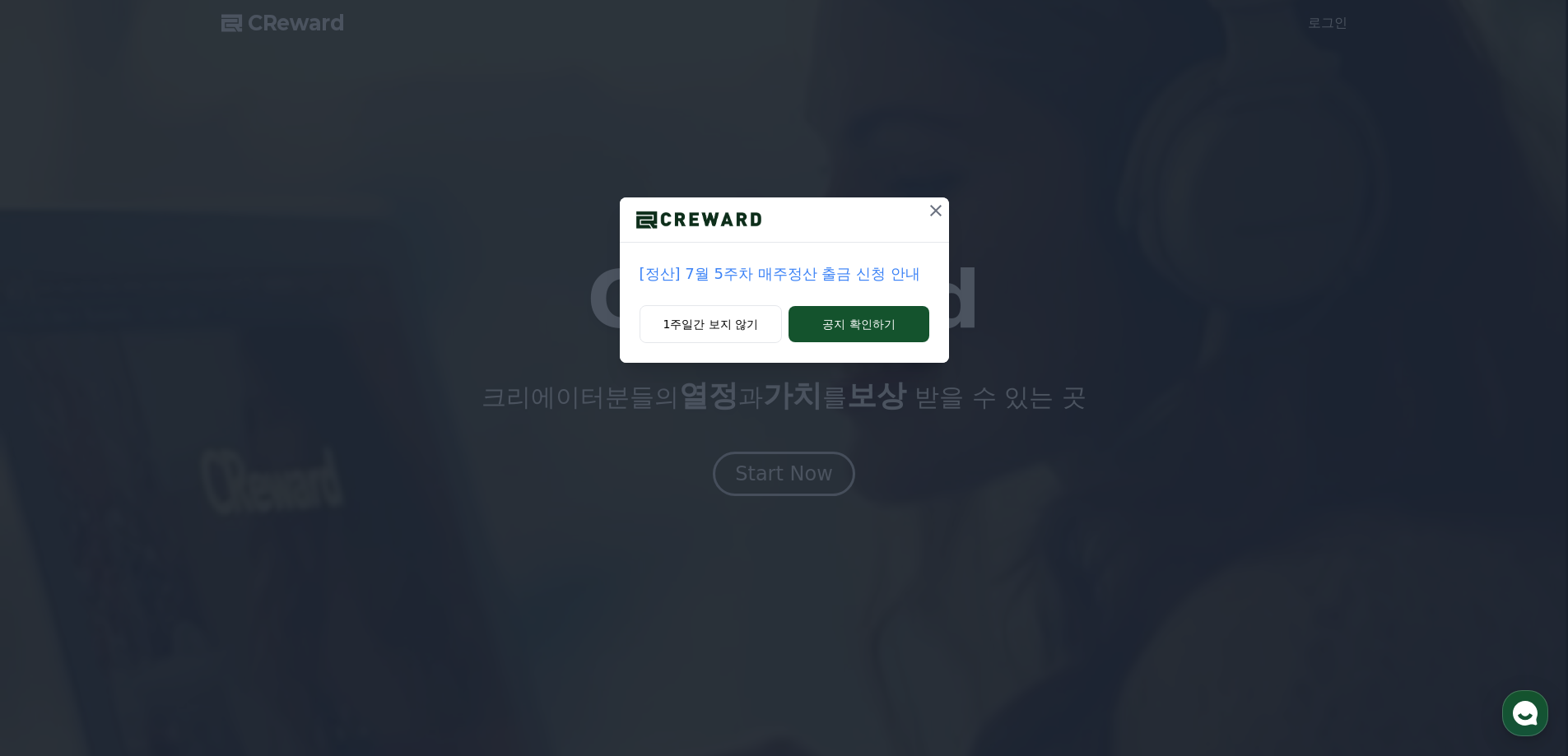
click at [935, 212] on icon at bounding box center [935, 210] width 11 height 11
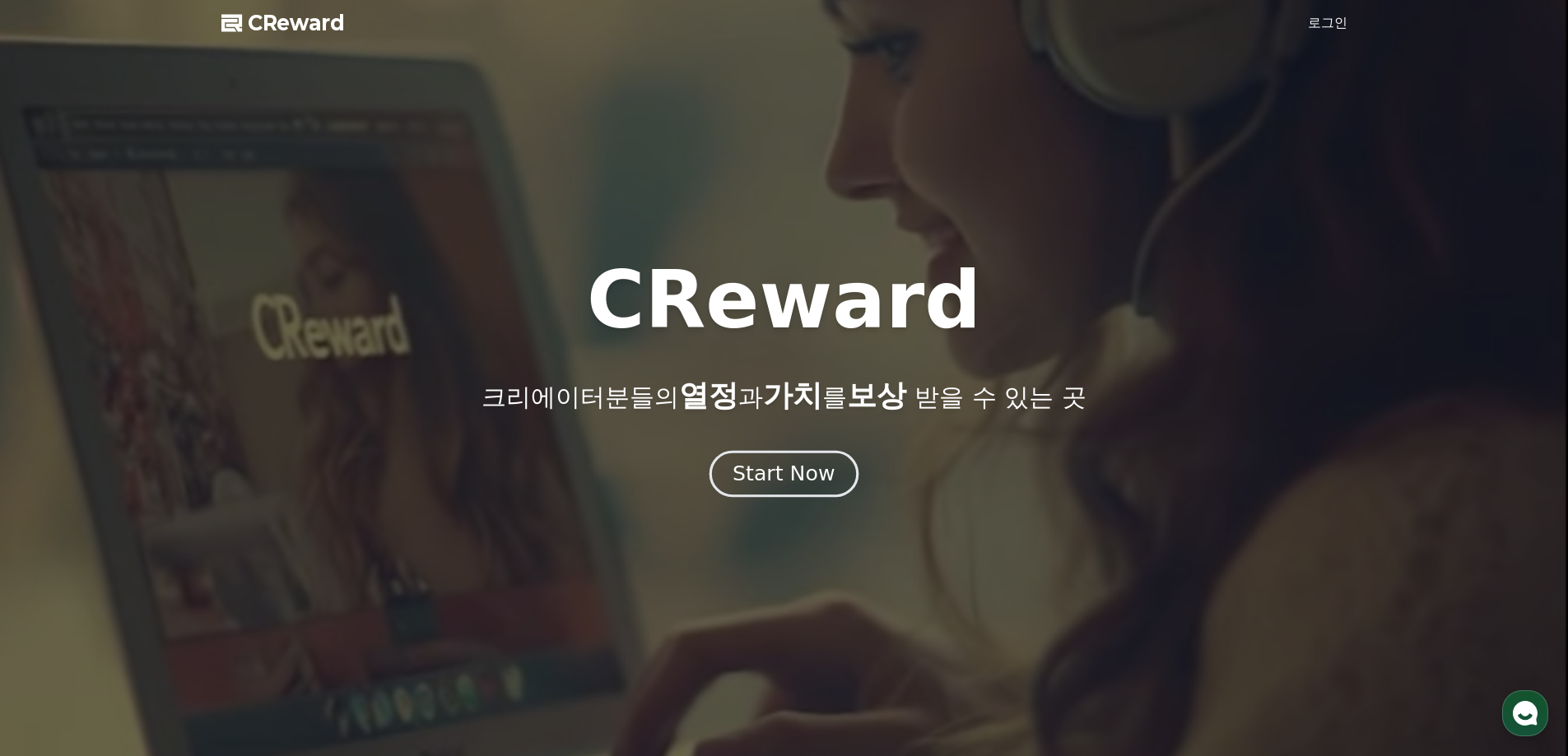
click at [806, 476] on div "Start Now" at bounding box center [783, 474] width 102 height 28
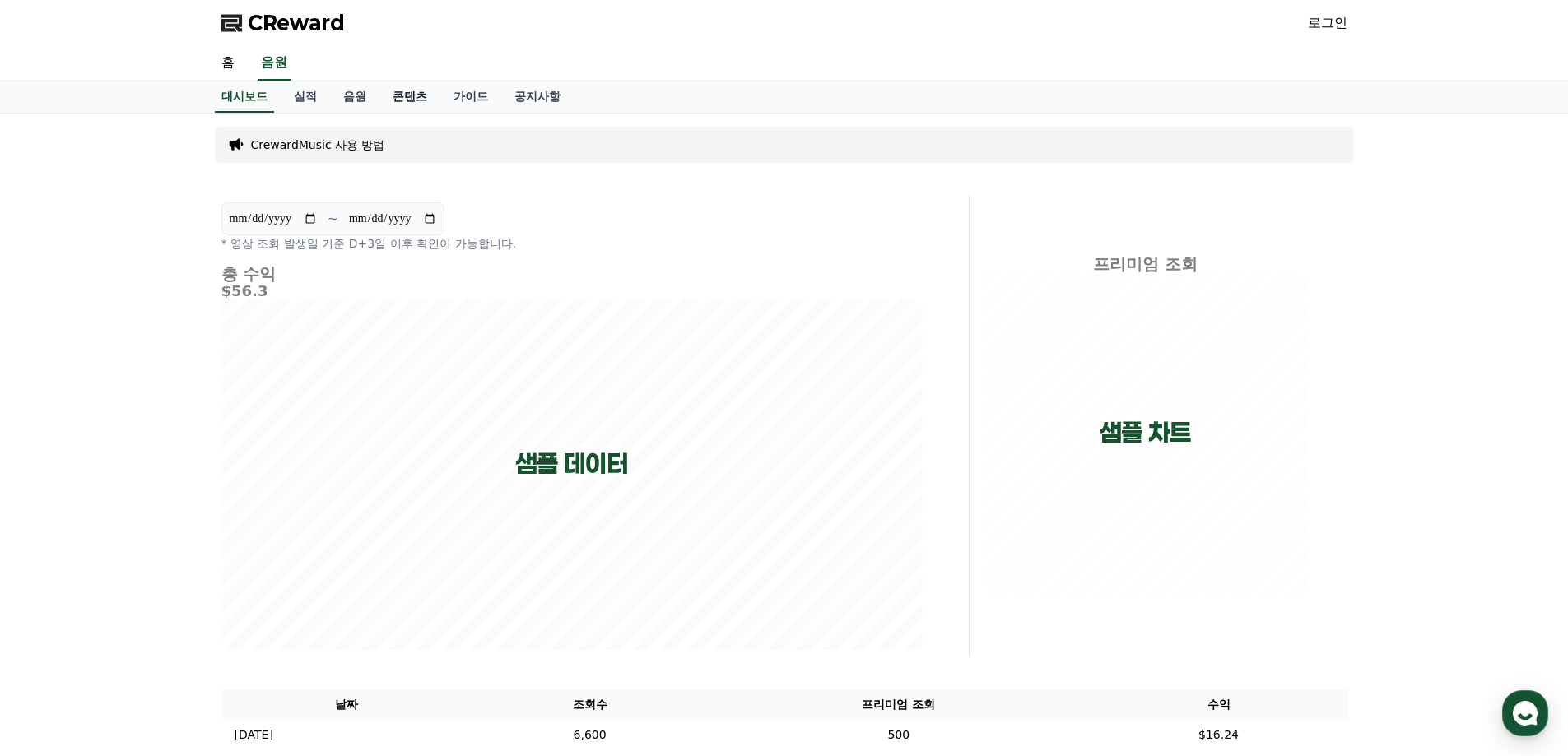
click at [418, 96] on link "콘텐츠" at bounding box center [410, 97] width 61 height 31
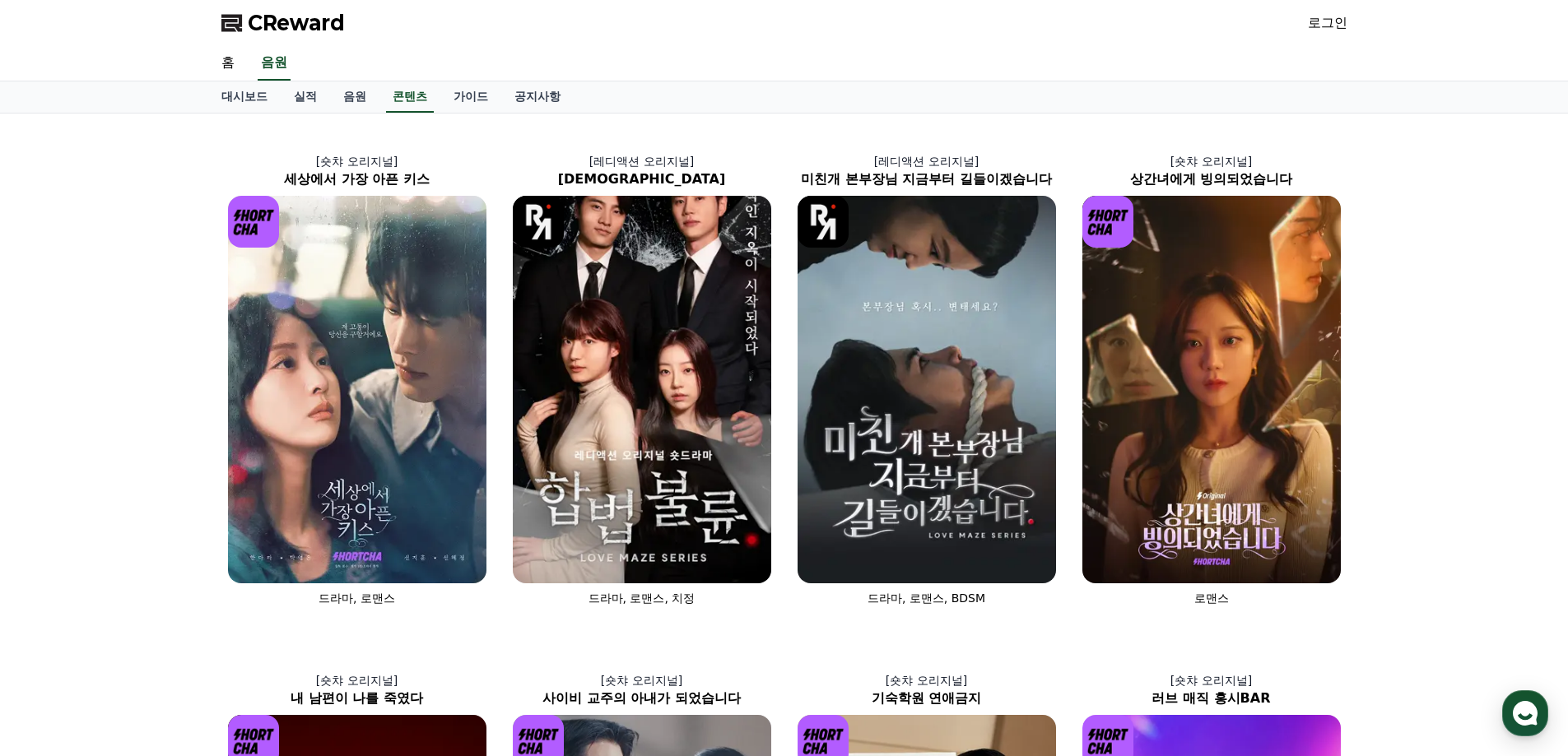
click at [1321, 21] on link "로그인" at bounding box center [1328, 22] width 40 height 20
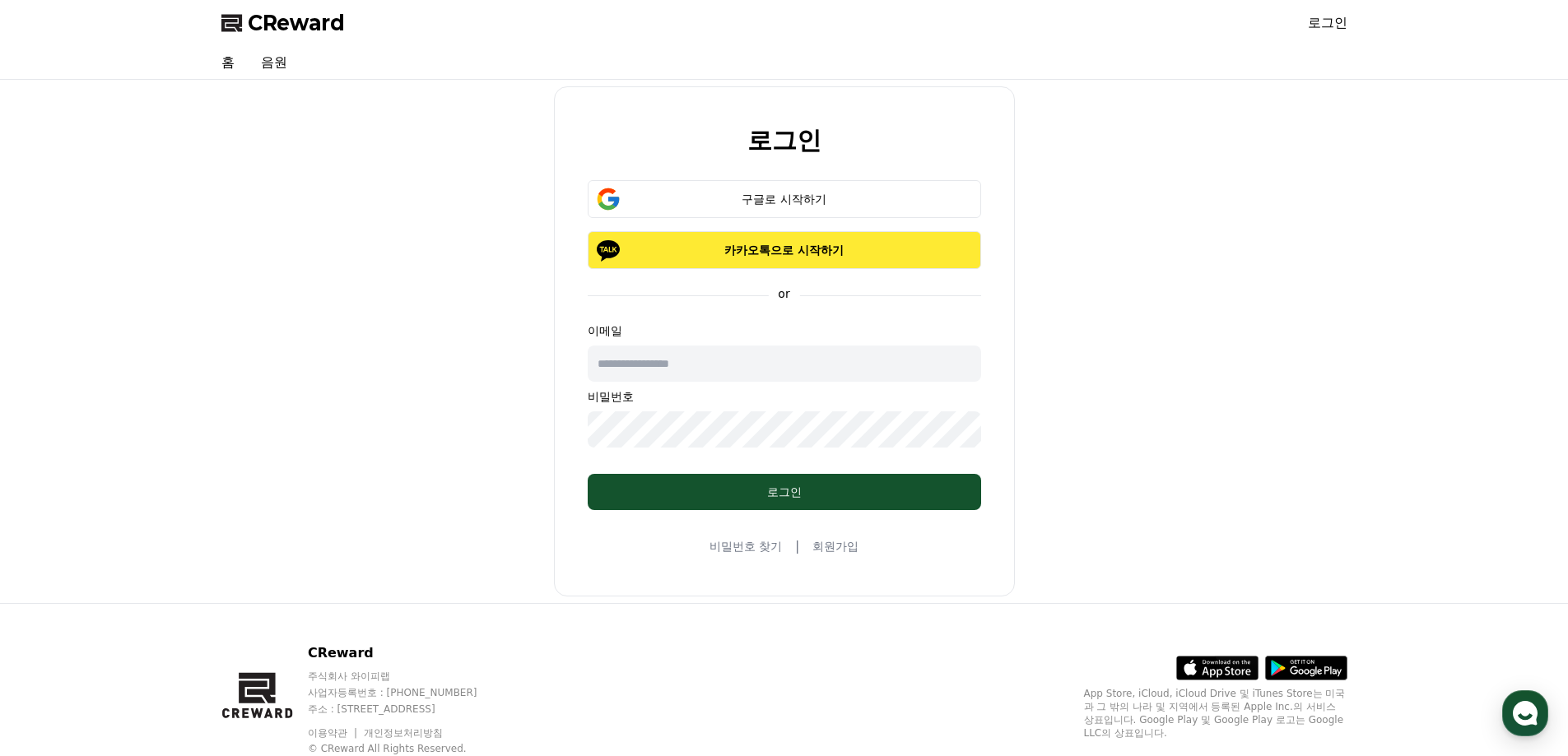
click at [829, 263] on button "카카오톡으로 시작하기" at bounding box center [784, 250] width 393 height 38
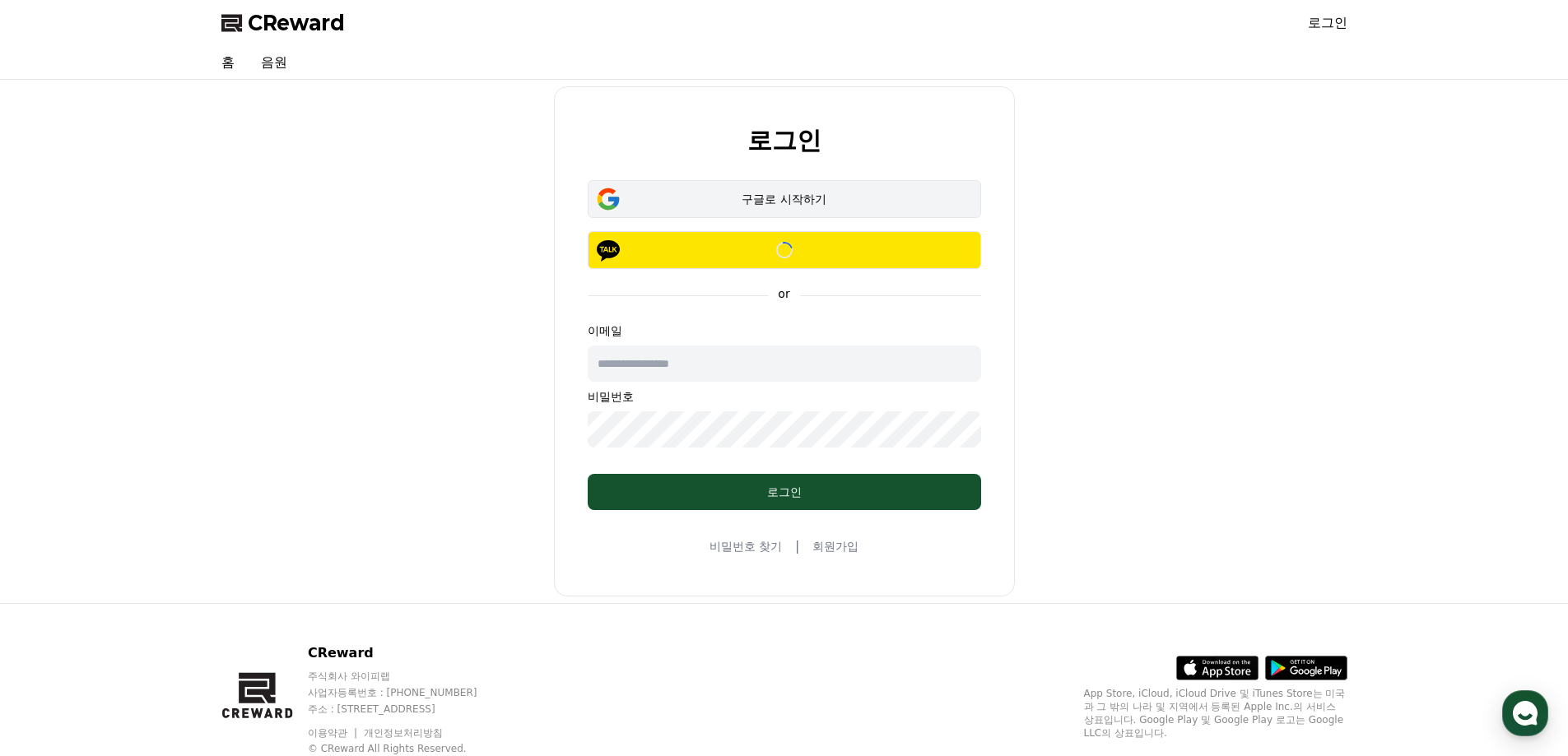
click at [722, 200] on div "구글로 시작하기" at bounding box center [785, 199] width 346 height 16
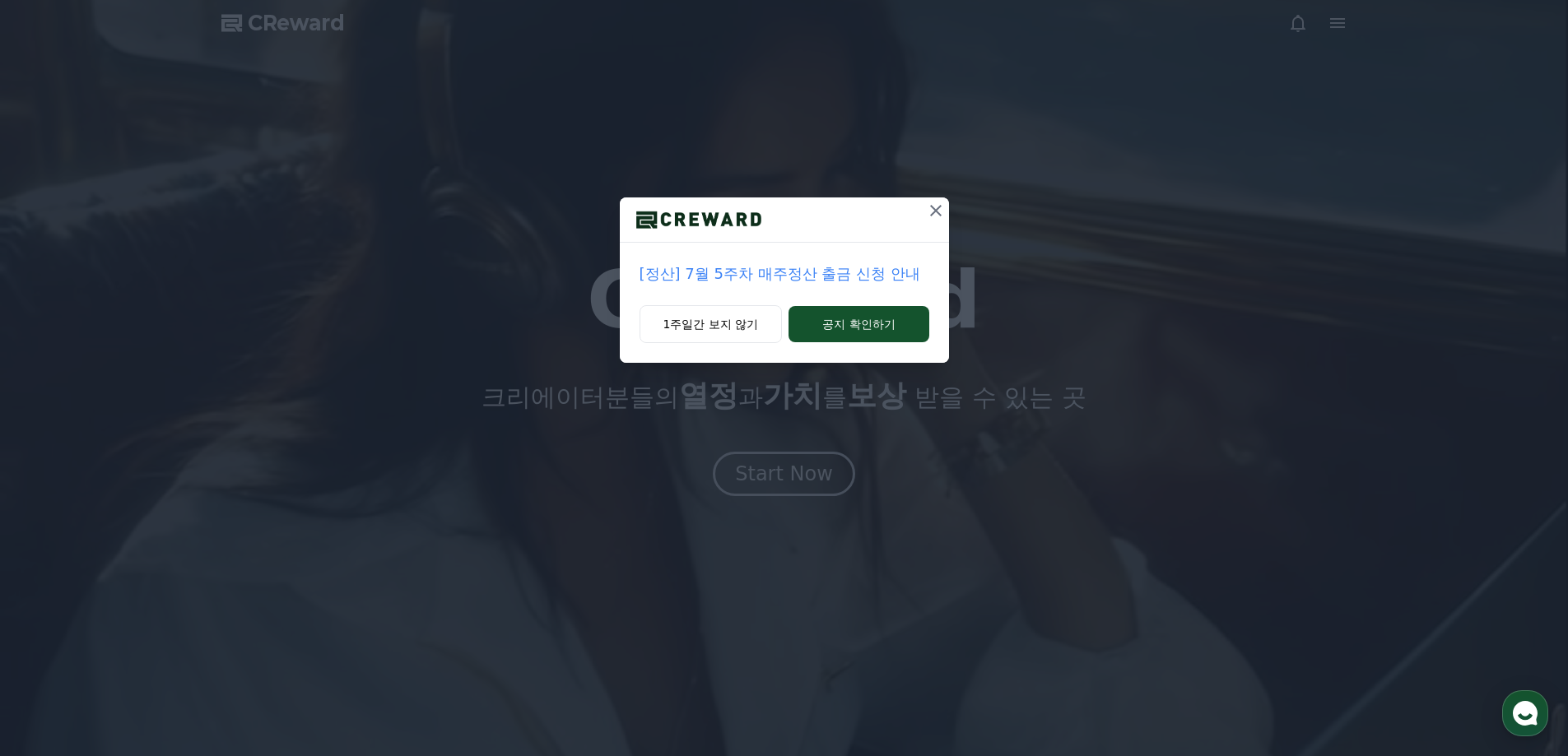
click at [931, 217] on icon at bounding box center [935, 210] width 20 height 20
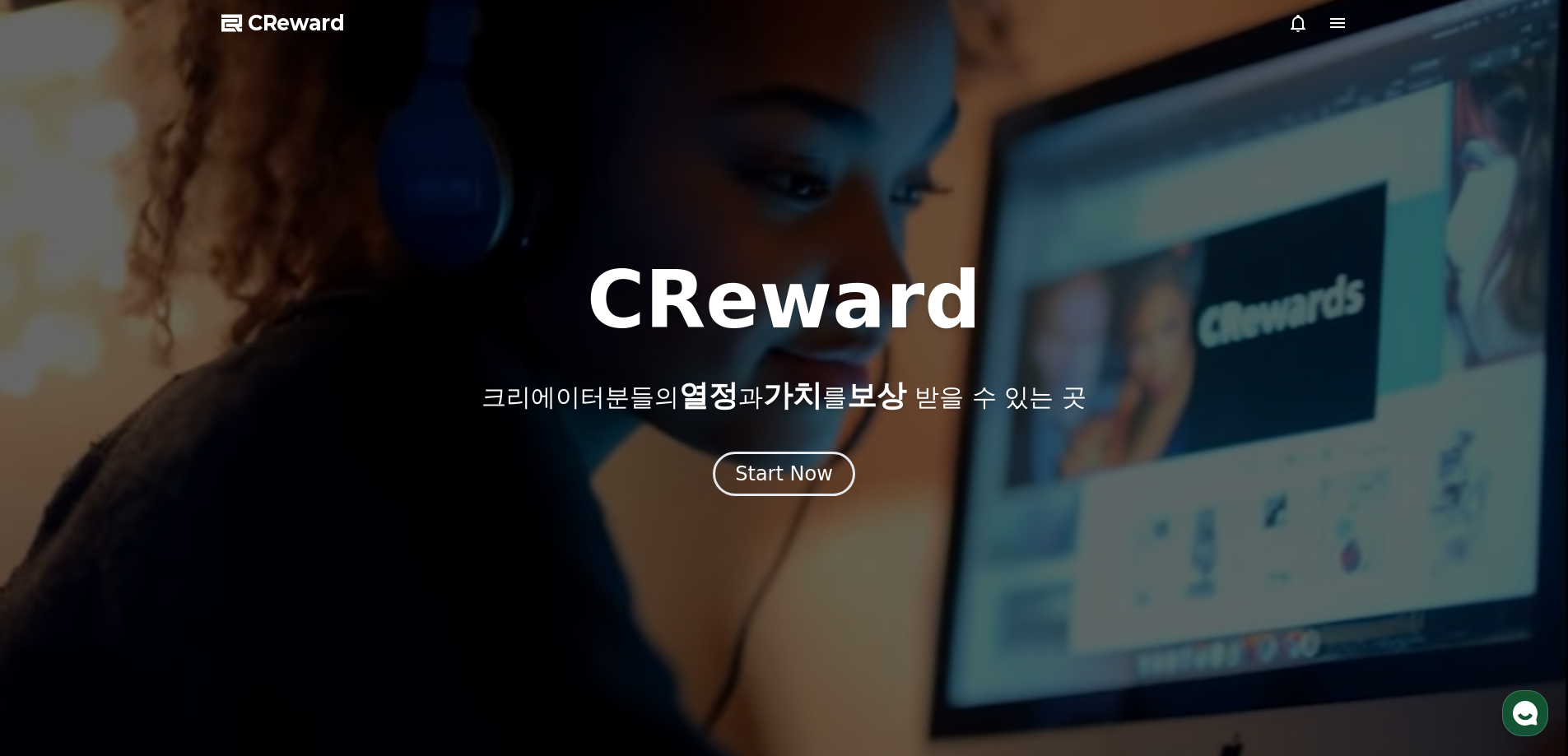
click at [1334, 28] on icon at bounding box center [1337, 22] width 20 height 20
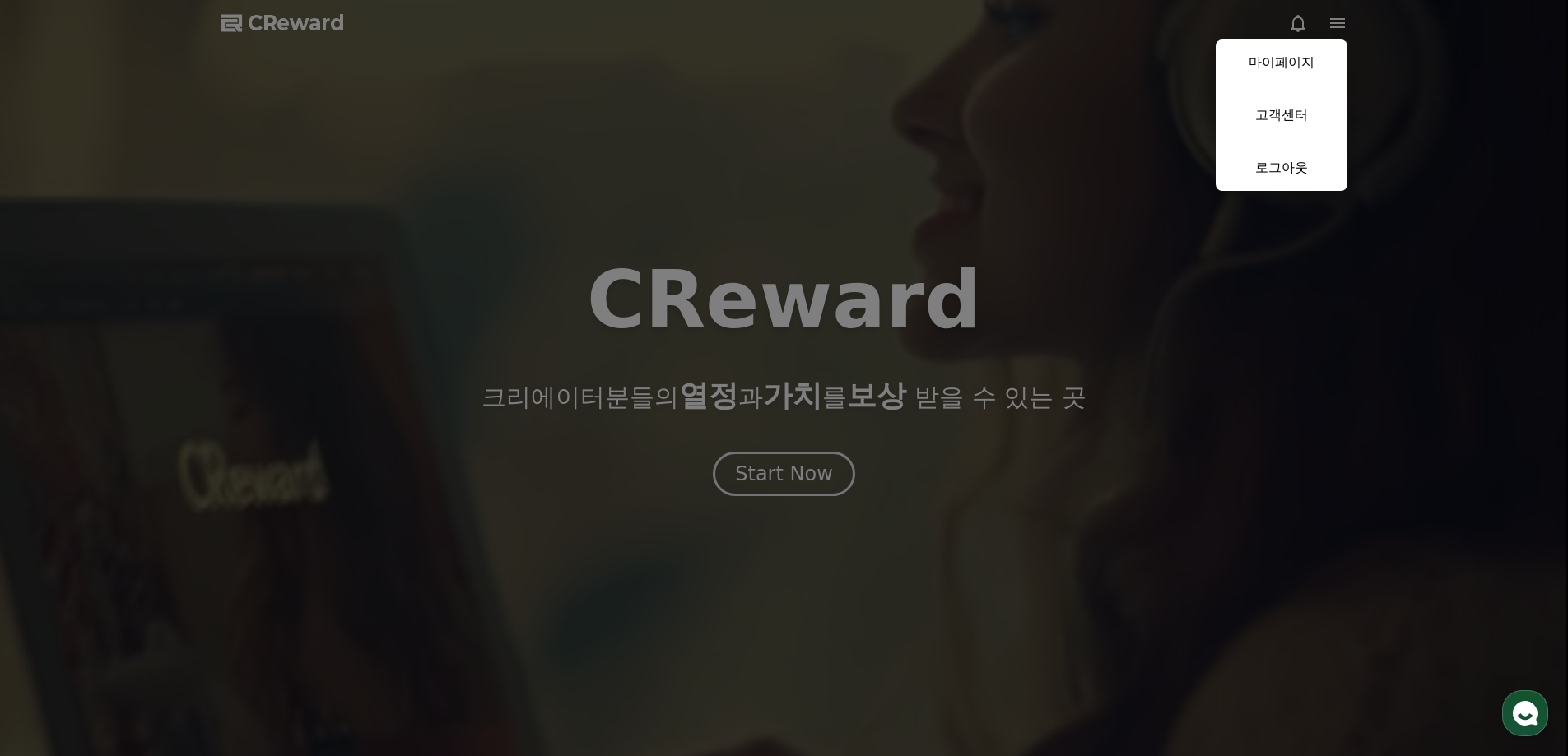
drag, startPoint x: 1299, startPoint y: 56, endPoint x: 1244, endPoint y: 48, distance: 55.6
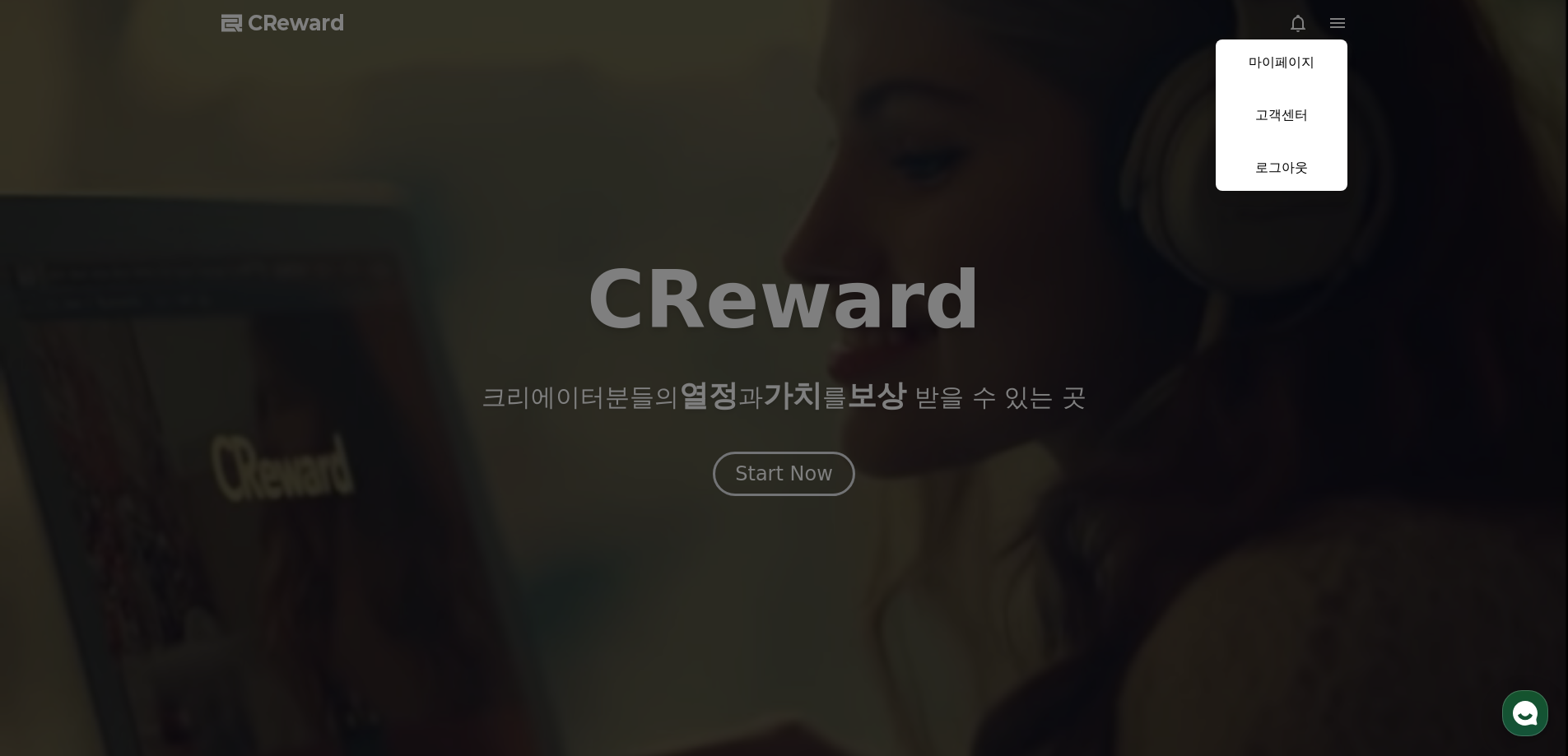
click at [1299, 56] on link "마이페이지" at bounding box center [1281, 63] width 132 height 46
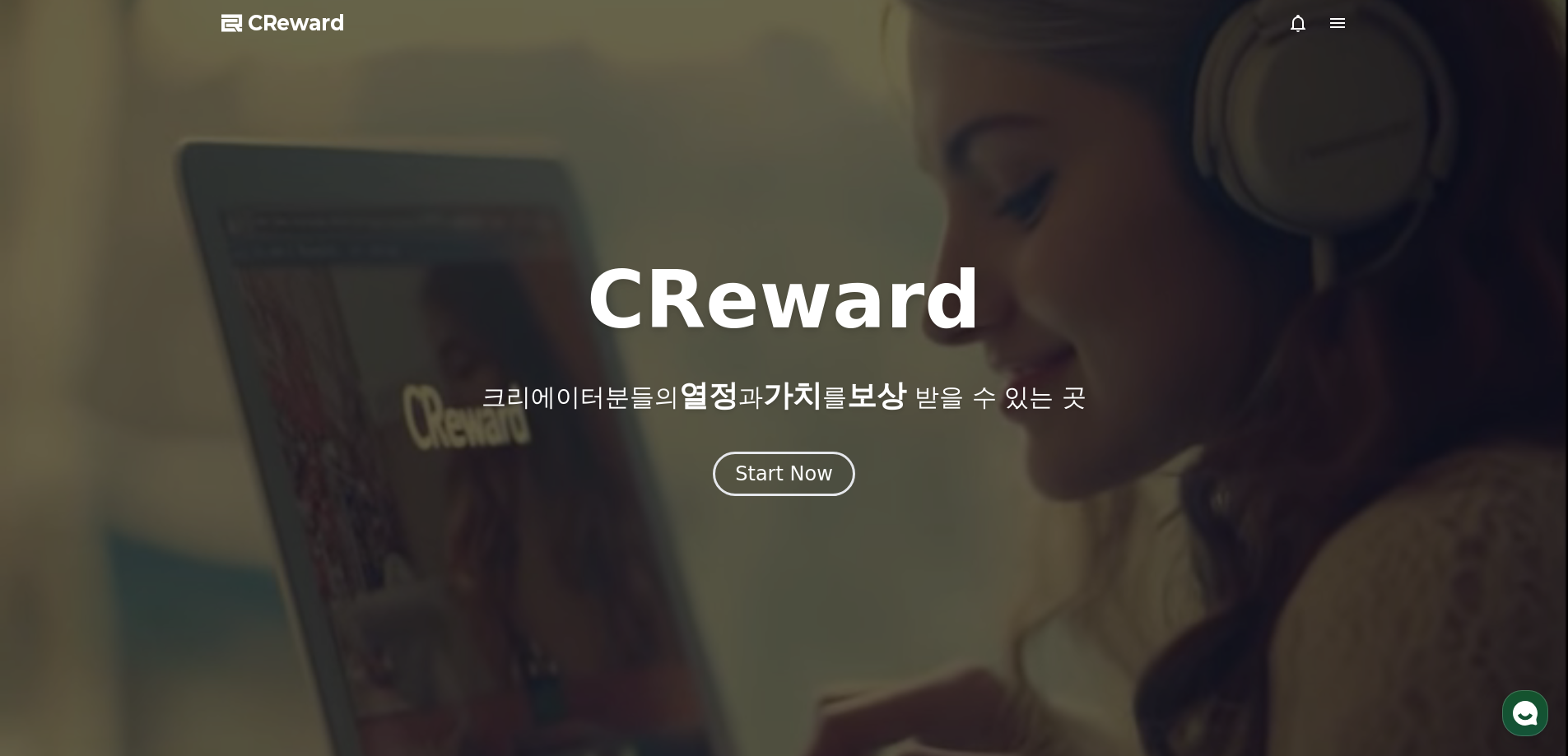
select select "**********"
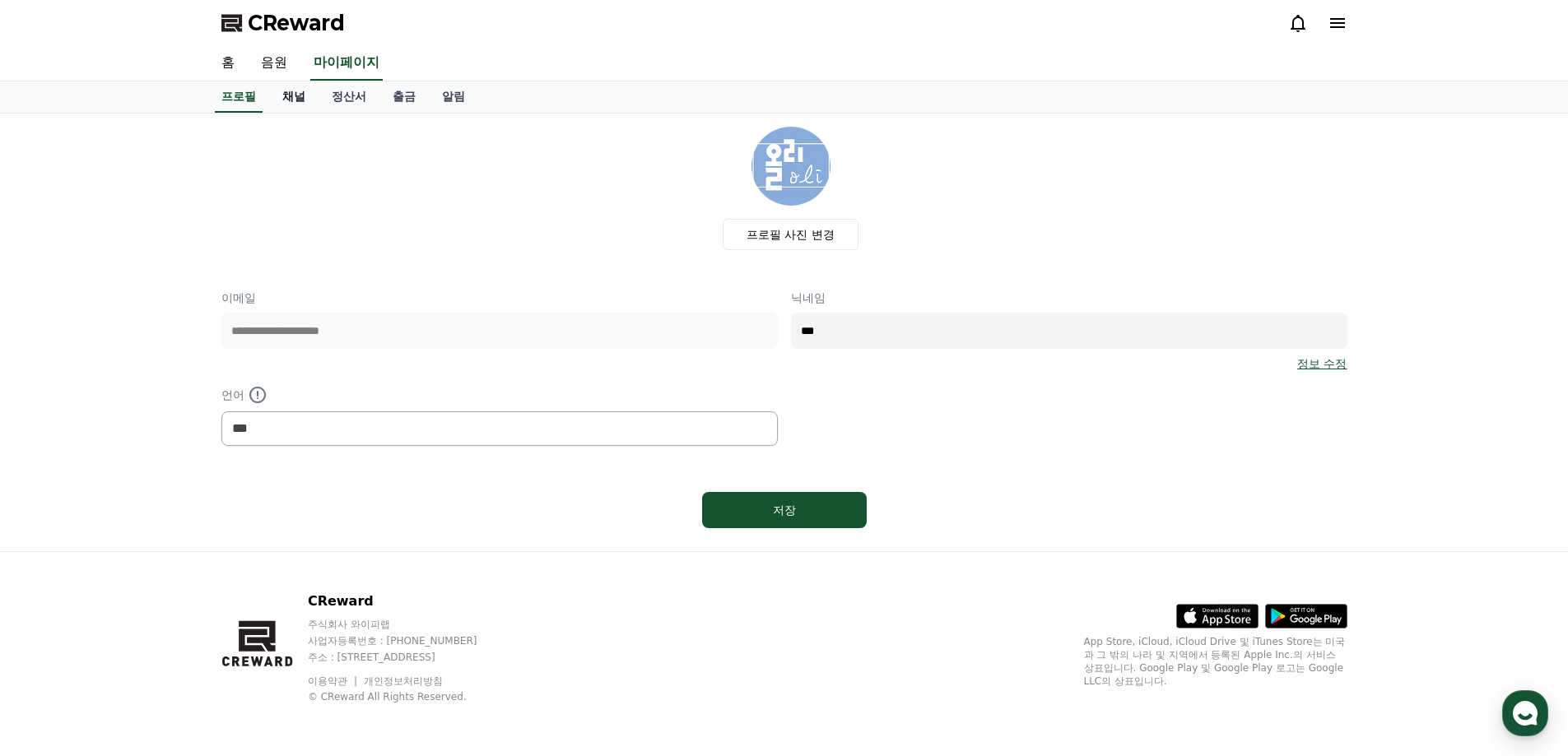
click at [296, 100] on link "채널" at bounding box center [293, 97] width 49 height 31
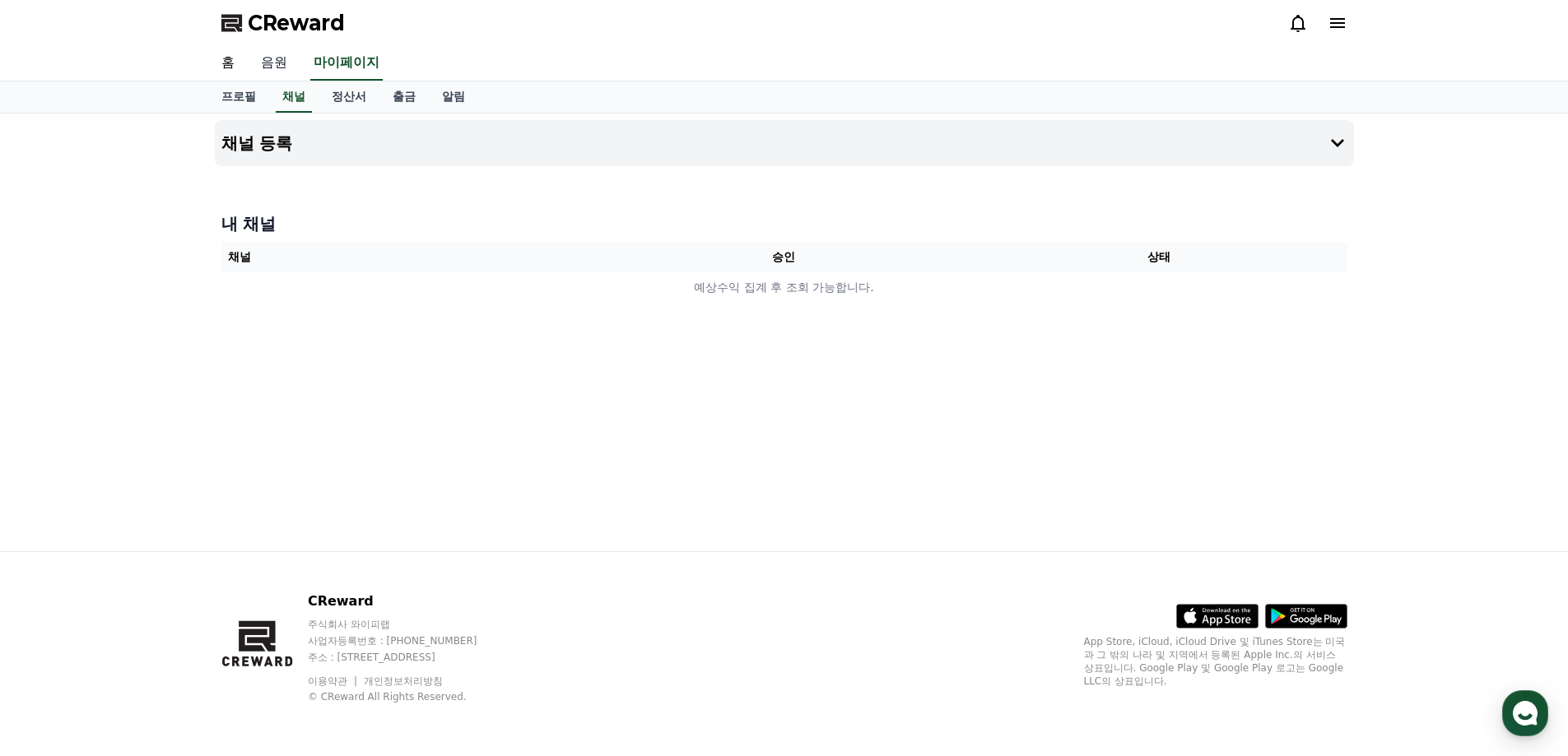
click at [275, 70] on link "음원" at bounding box center [274, 64] width 52 height 34
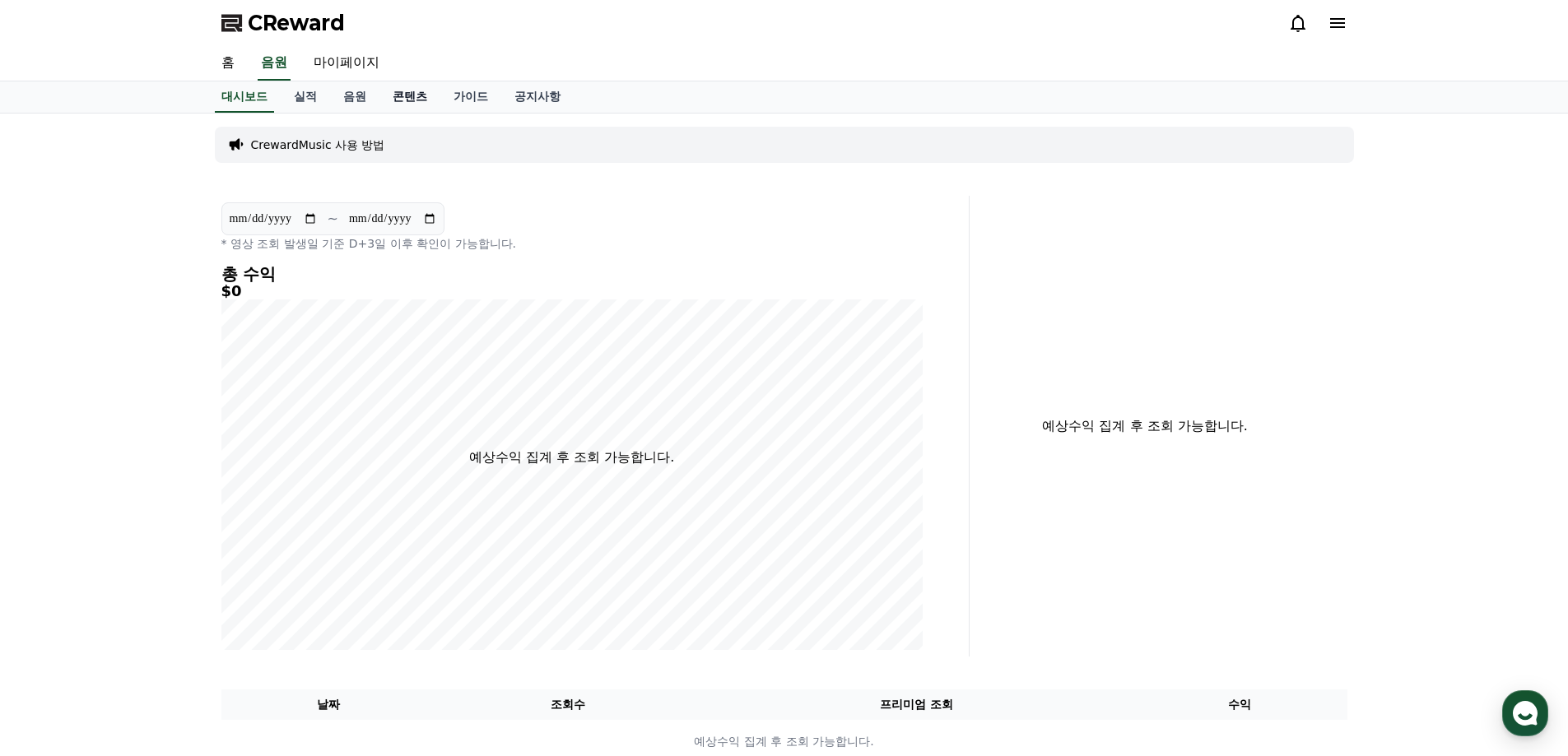
click at [404, 98] on link "콘텐츠" at bounding box center [410, 97] width 61 height 31
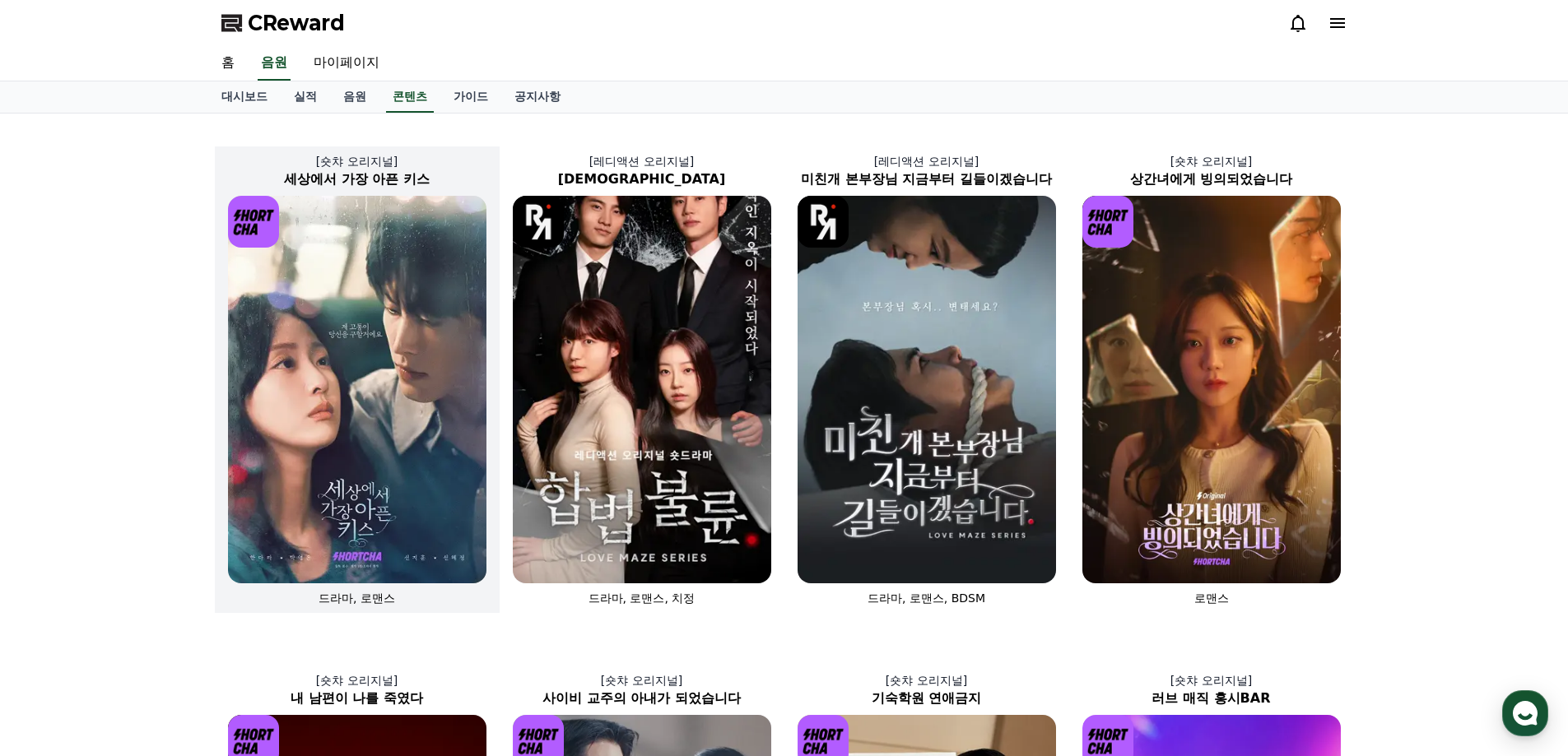
click at [396, 378] on img at bounding box center [357, 390] width 258 height 388
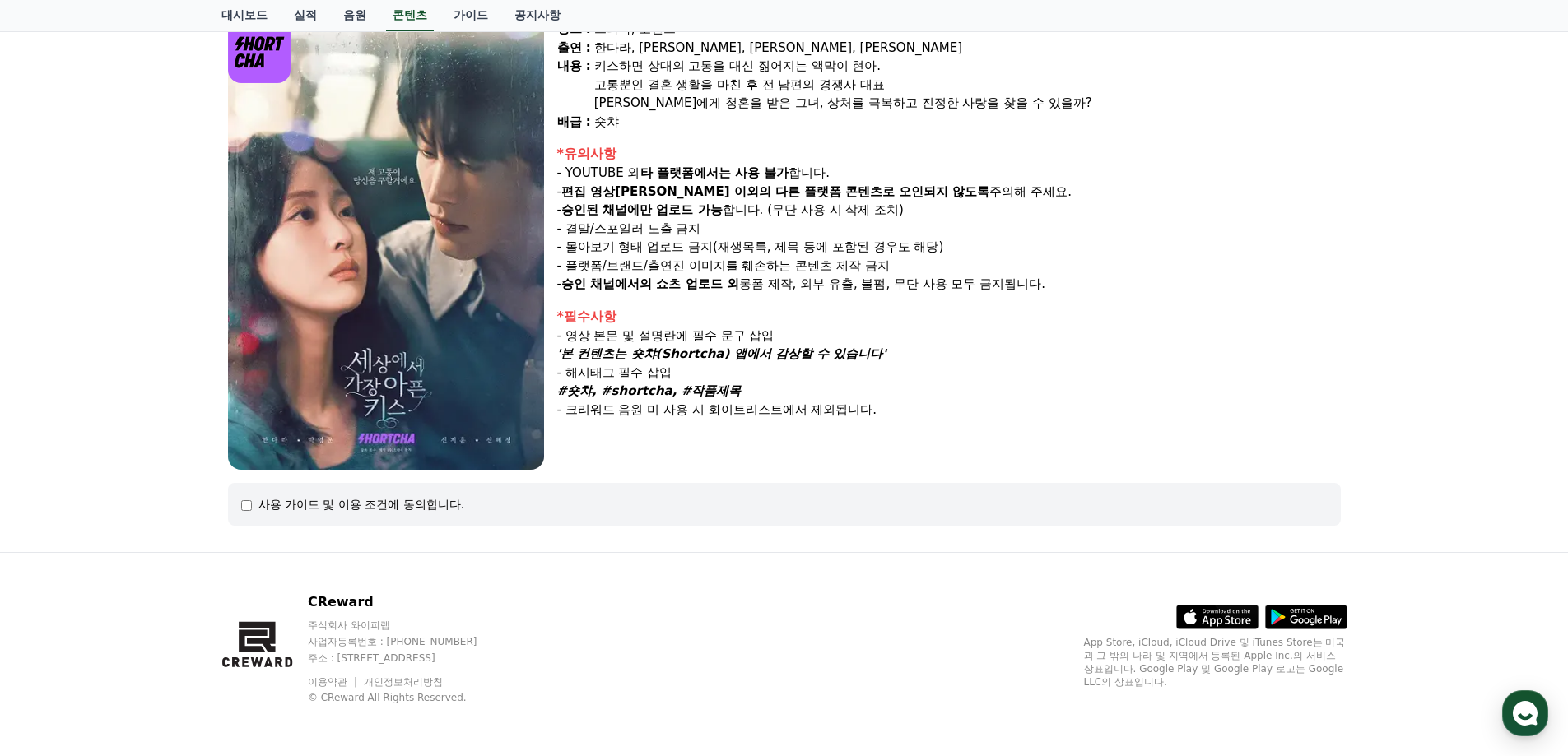
scroll to position [157, 0]
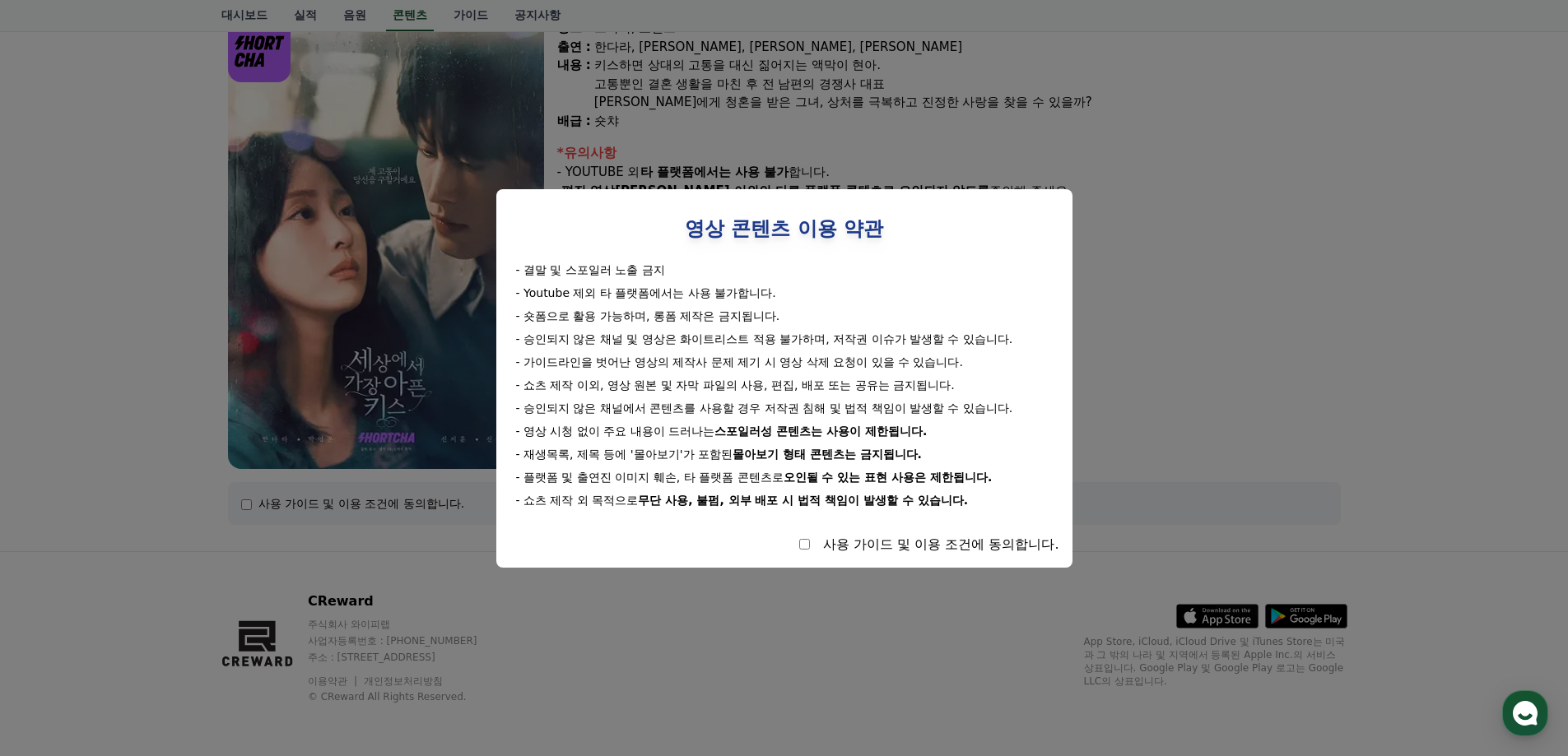
select select
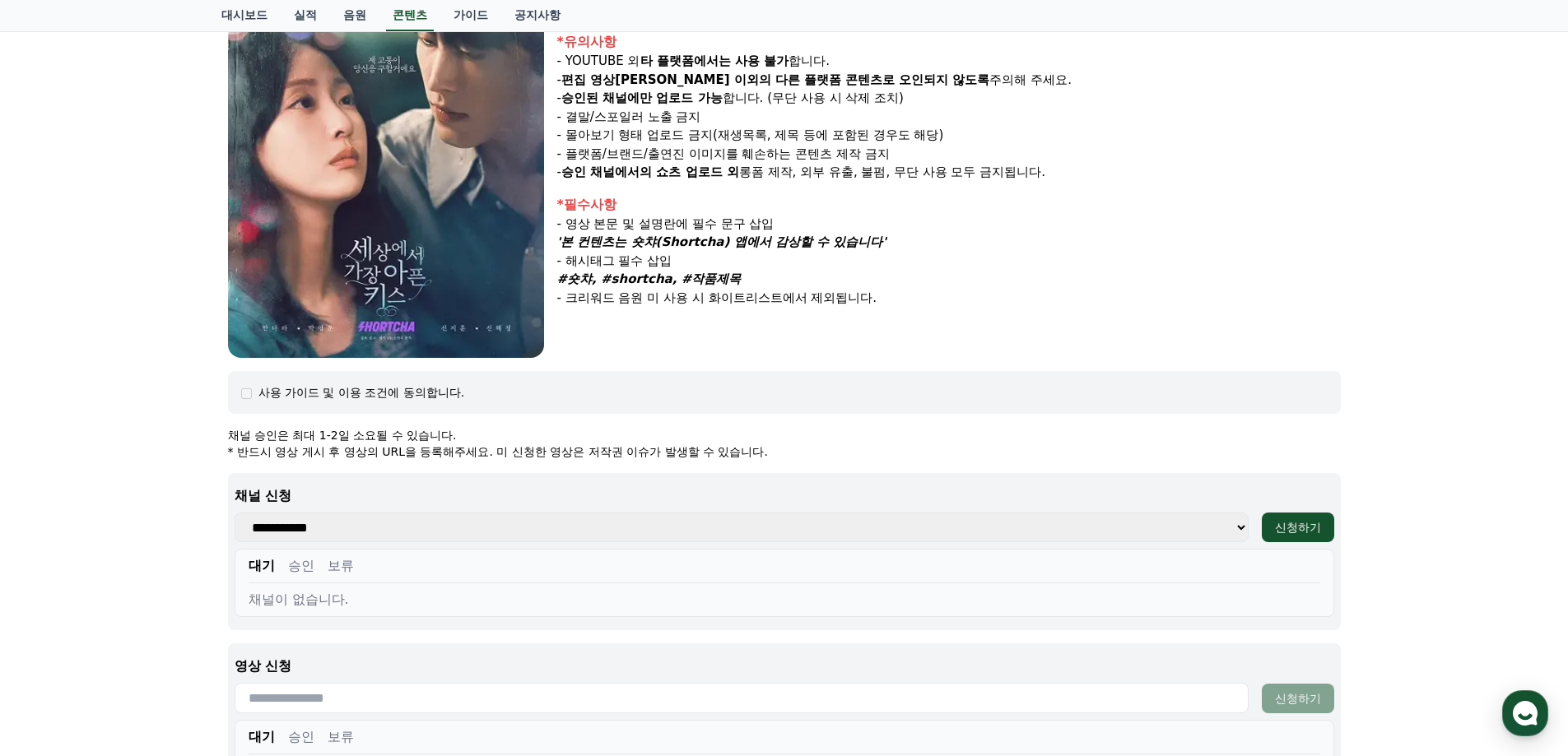
scroll to position [431, 0]
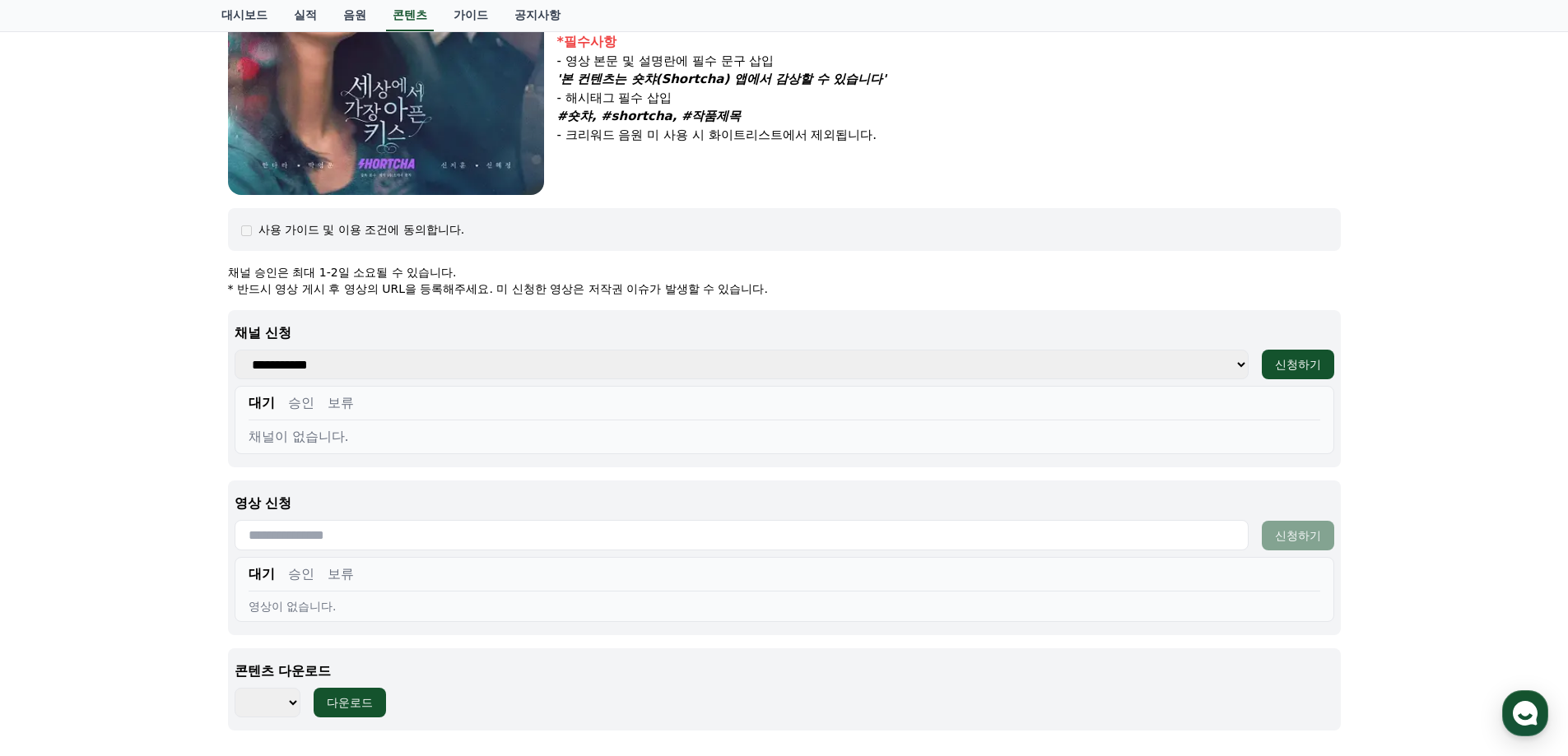
click at [329, 368] on select "**********" at bounding box center [742, 365] width 1015 height 29
click at [405, 334] on p "채널 신청" at bounding box center [785, 333] width 1100 height 20
click at [1281, 363] on div "신청하기" at bounding box center [1299, 364] width 46 height 16
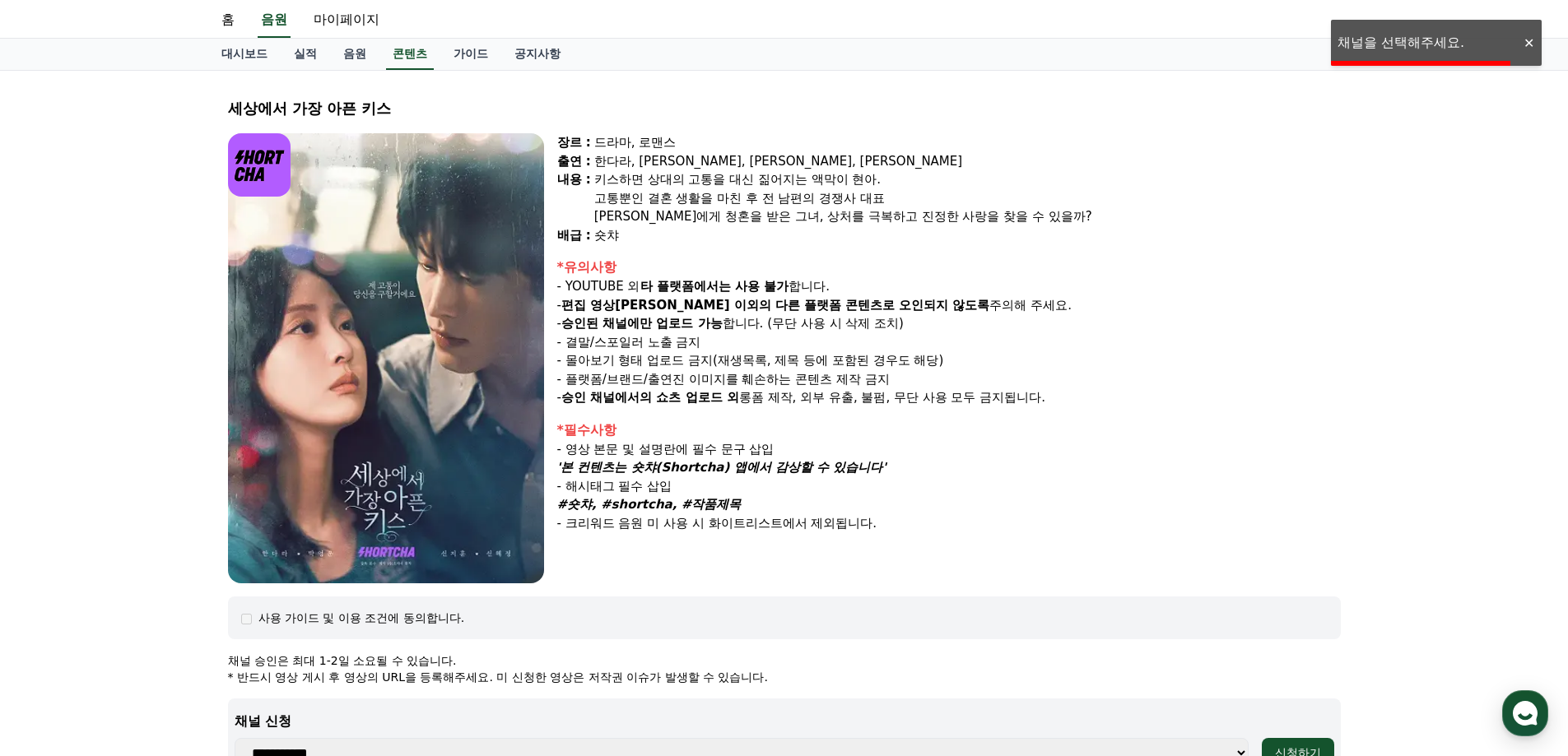
scroll to position [0, 0]
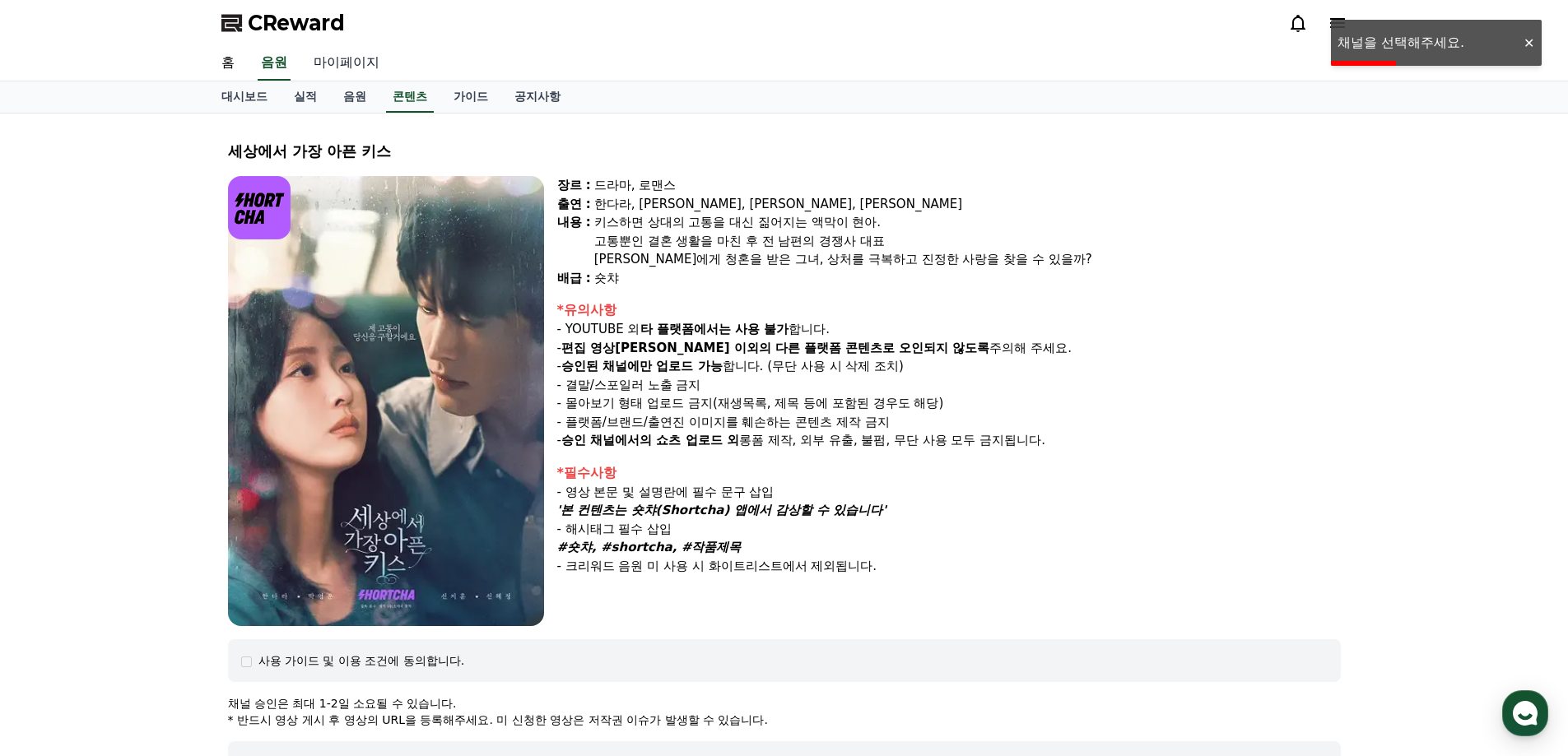
click at [348, 60] on link "마이페이지" at bounding box center [346, 64] width 92 height 34
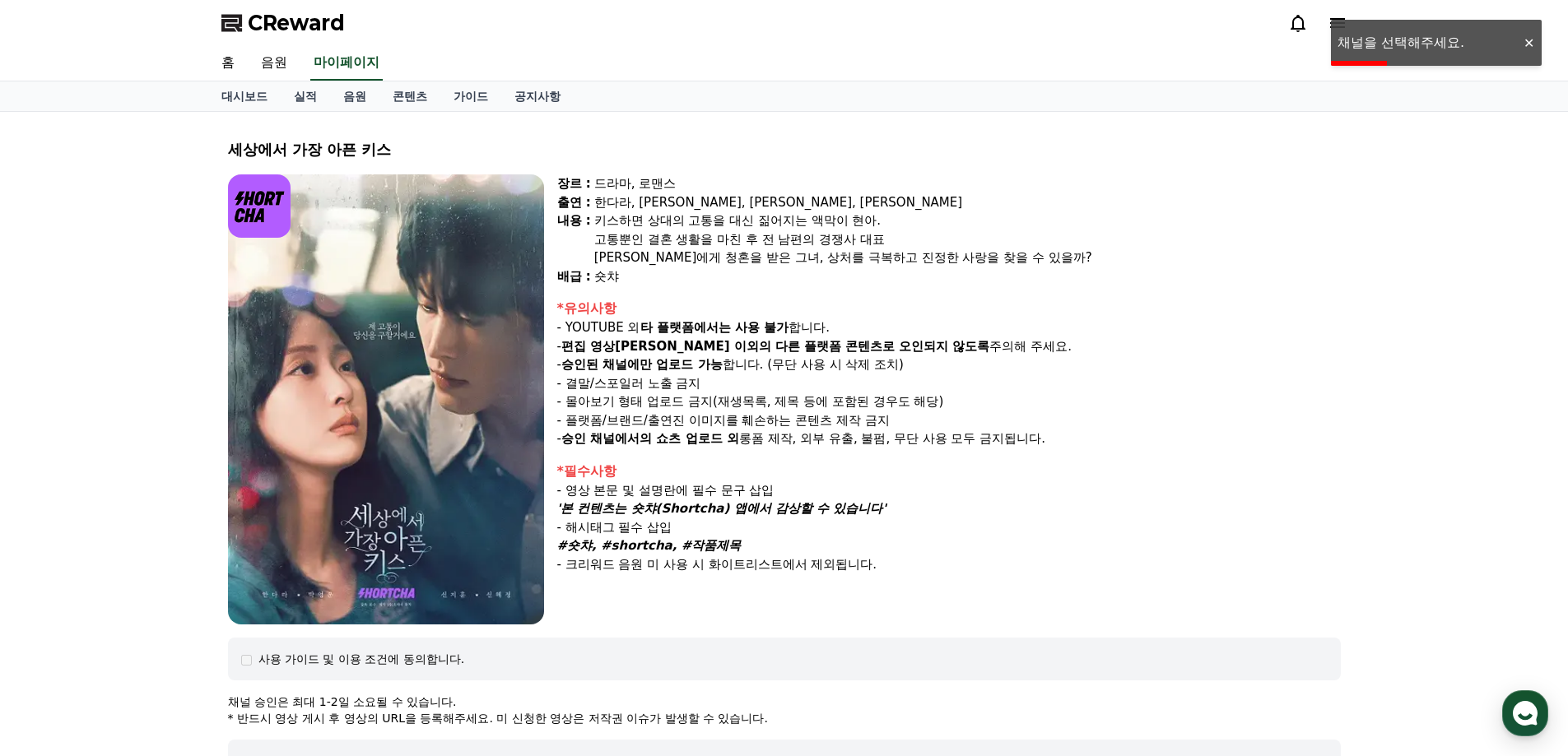
select select "**********"
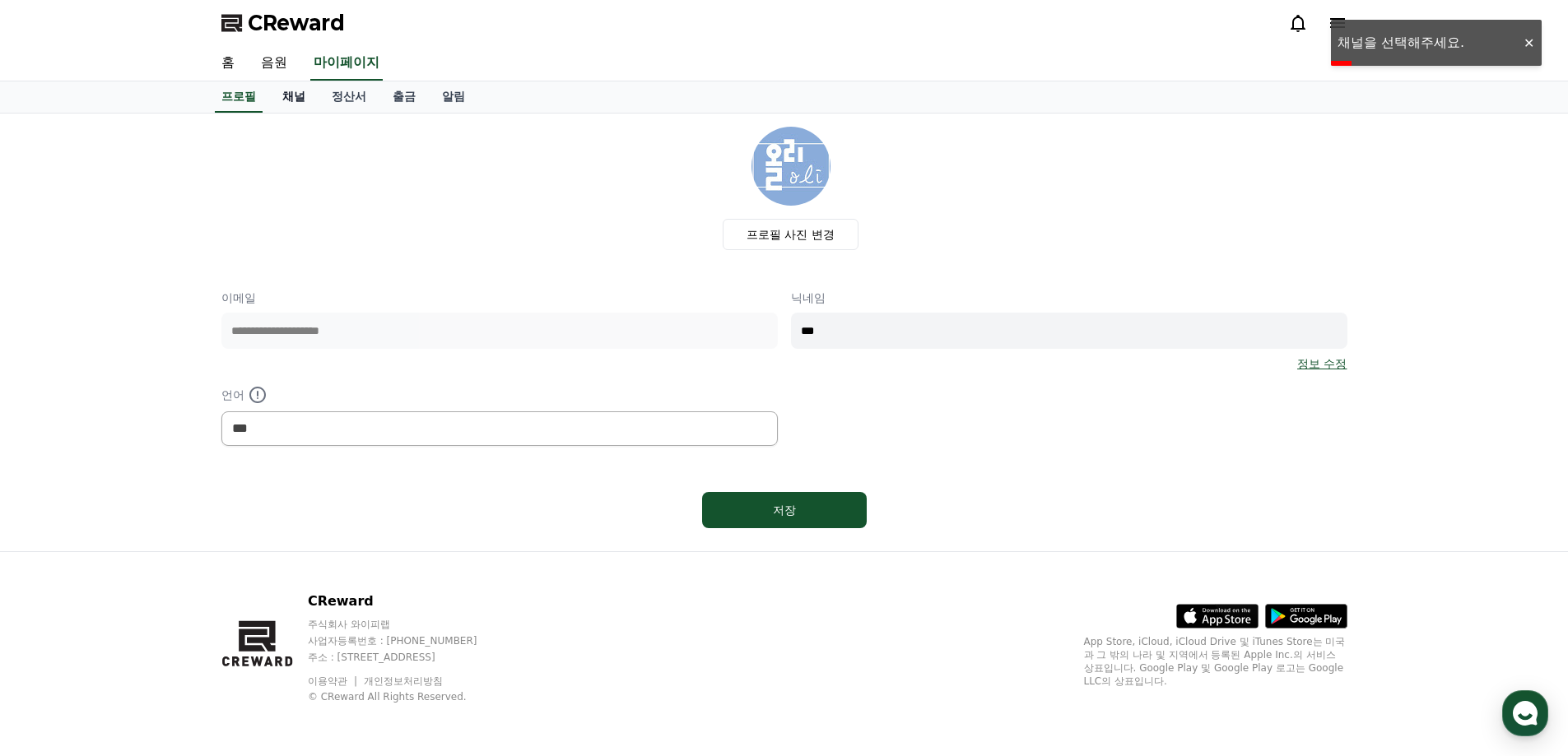
click at [292, 95] on link "채널" at bounding box center [293, 97] width 49 height 31
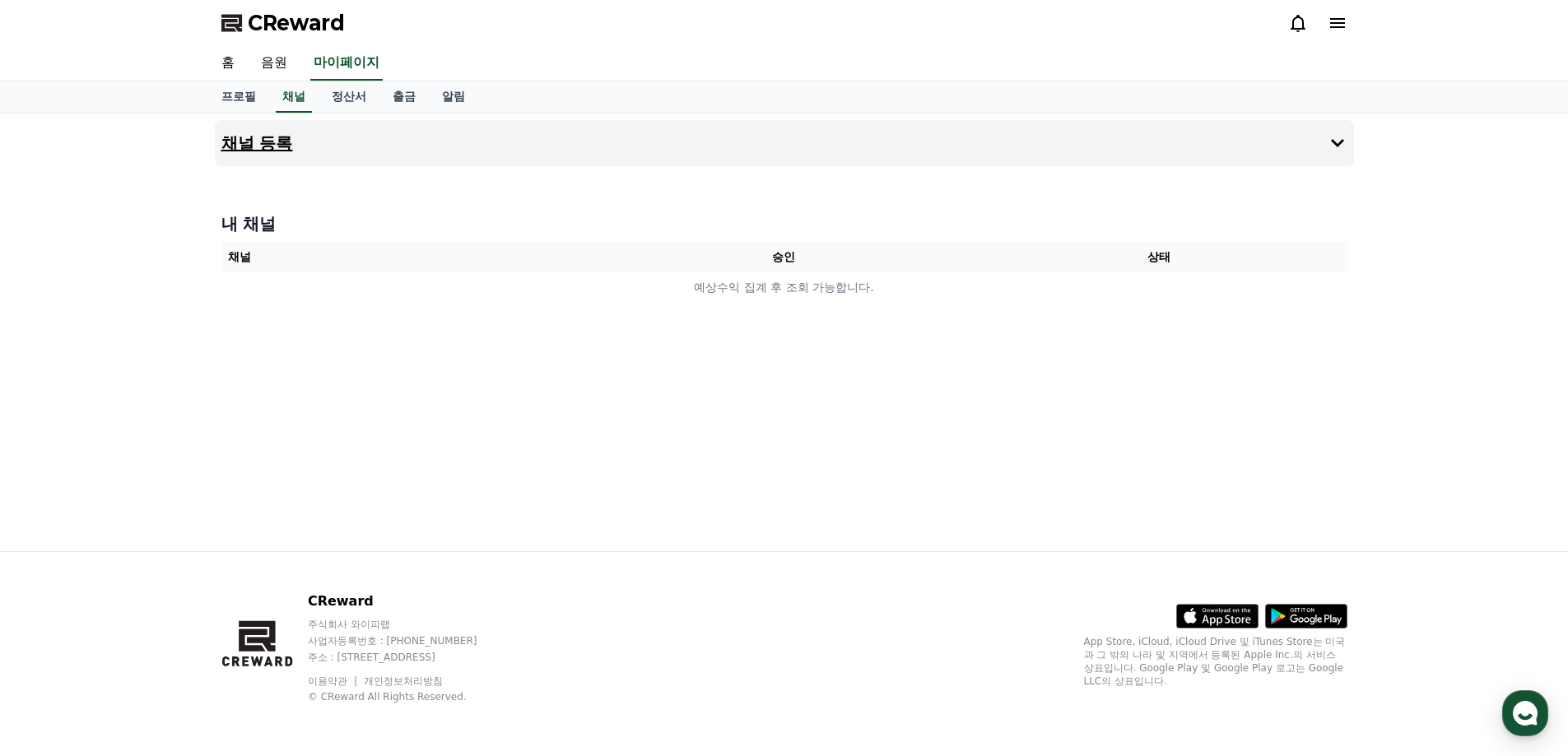
click at [1348, 142] on button "채널 등록" at bounding box center [785, 144] width 1139 height 46
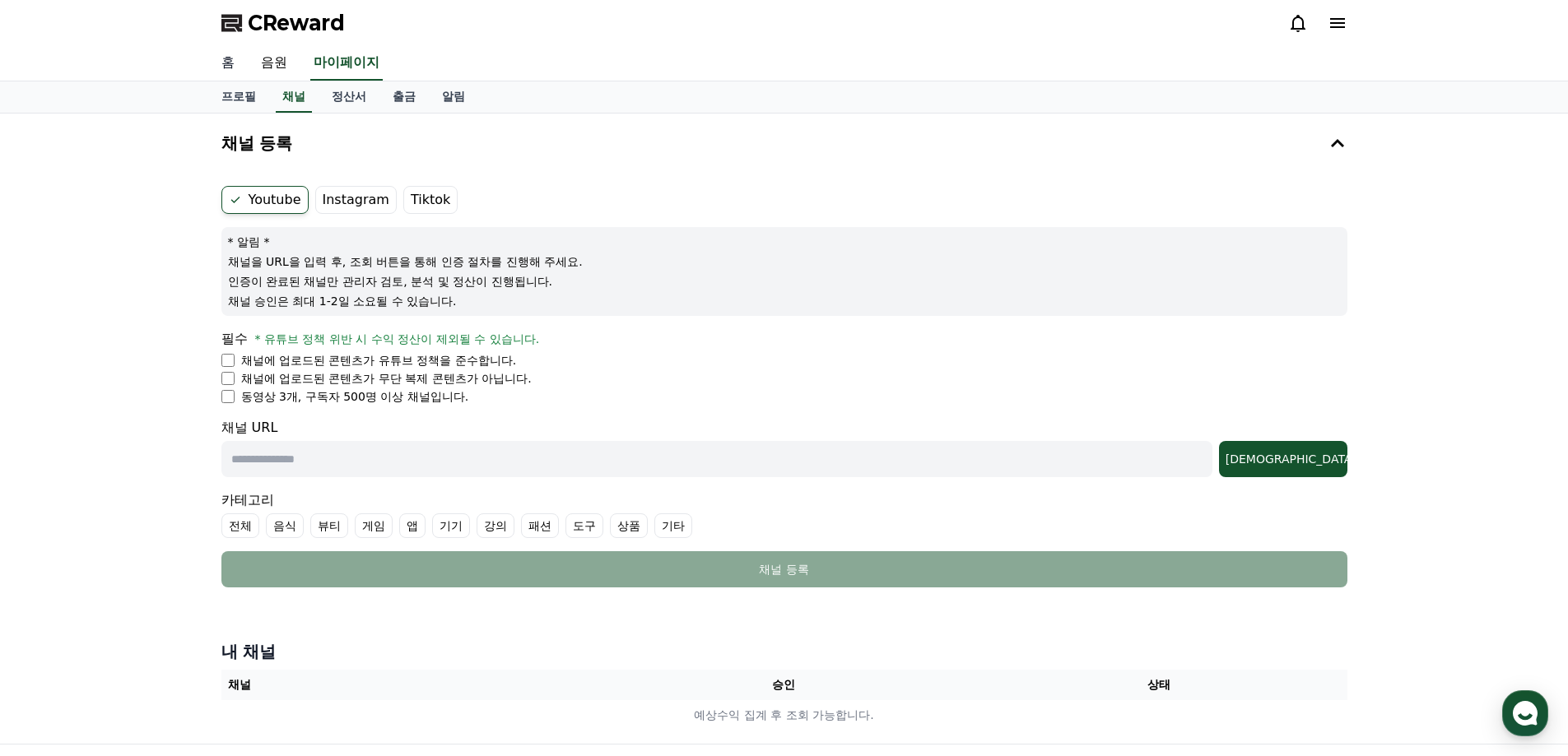
click at [229, 60] on link "홈" at bounding box center [228, 64] width 40 height 34
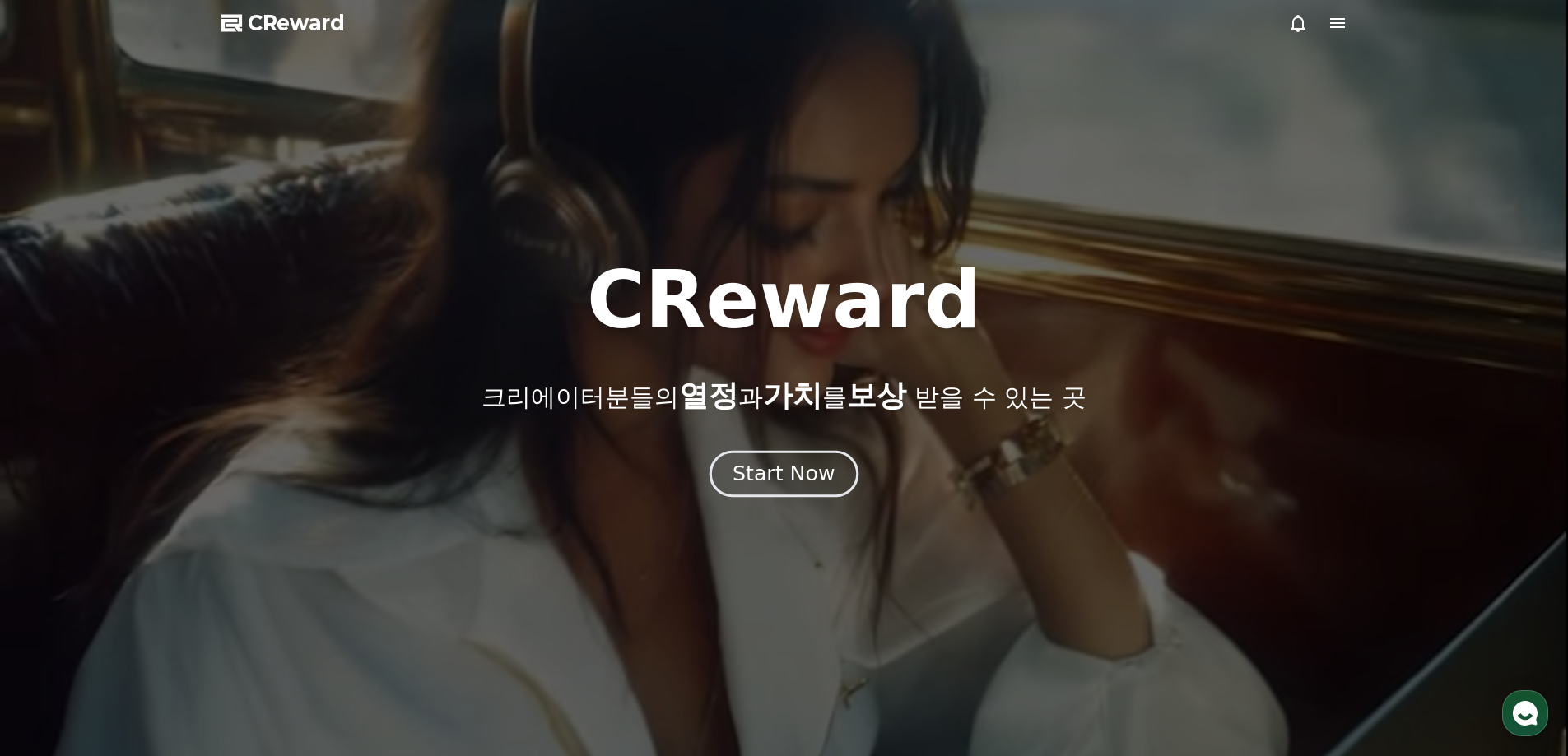
click at [820, 469] on div "Start Now" at bounding box center [783, 474] width 102 height 28
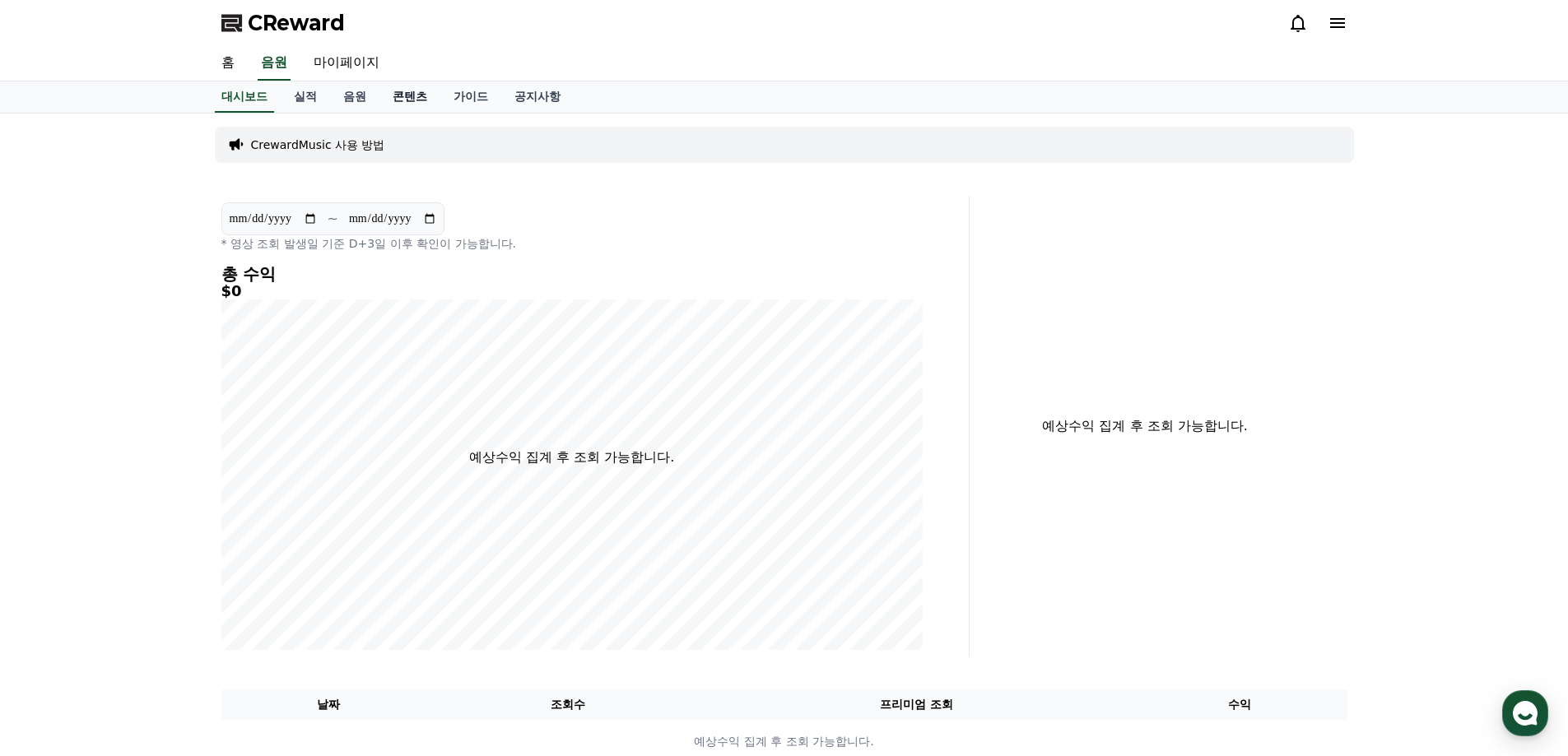
click at [404, 100] on link "콘텐츠" at bounding box center [410, 97] width 61 height 31
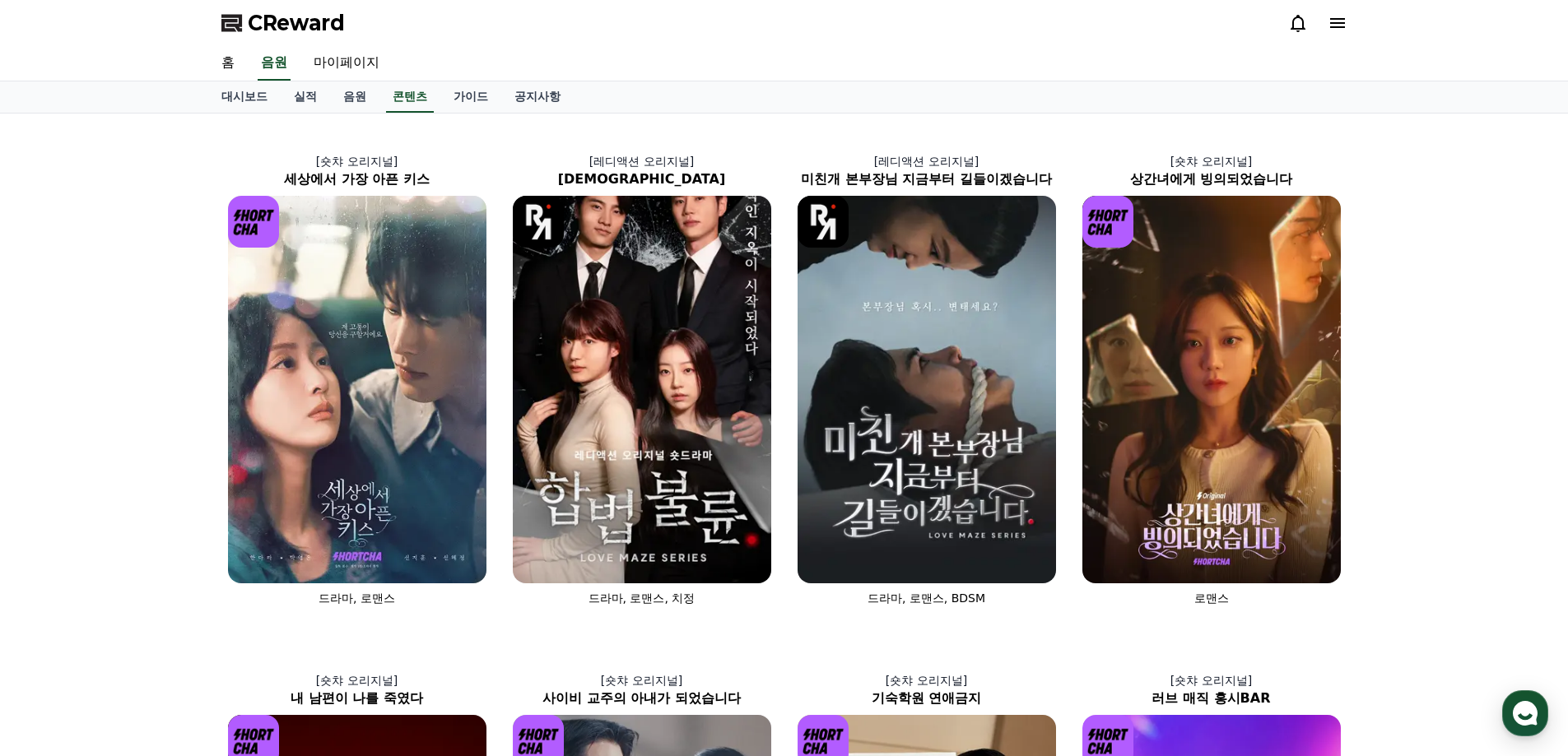
click at [1334, 25] on icon at bounding box center [1337, 22] width 20 height 20
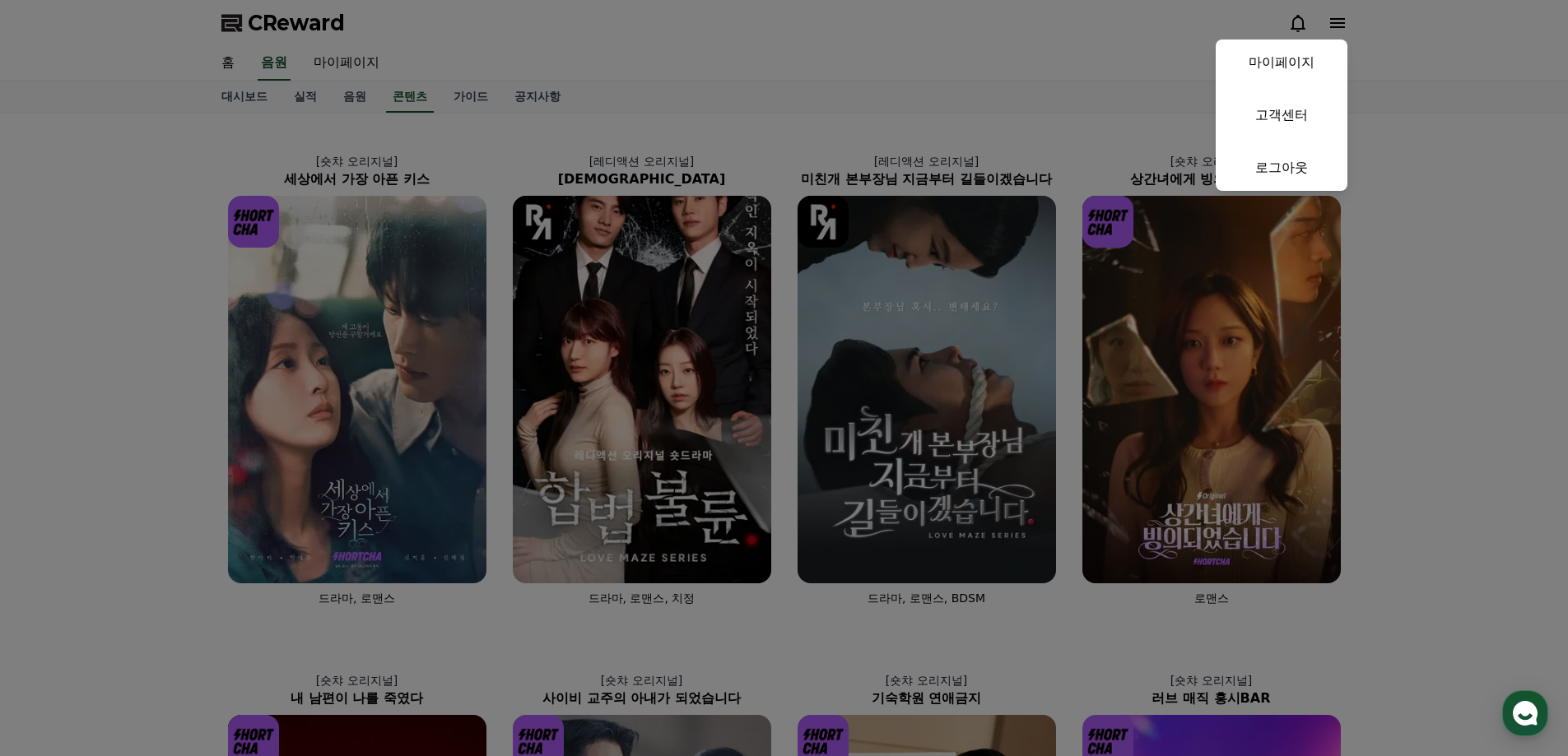
click at [1332, 23] on button "close" at bounding box center [784, 378] width 1568 height 756
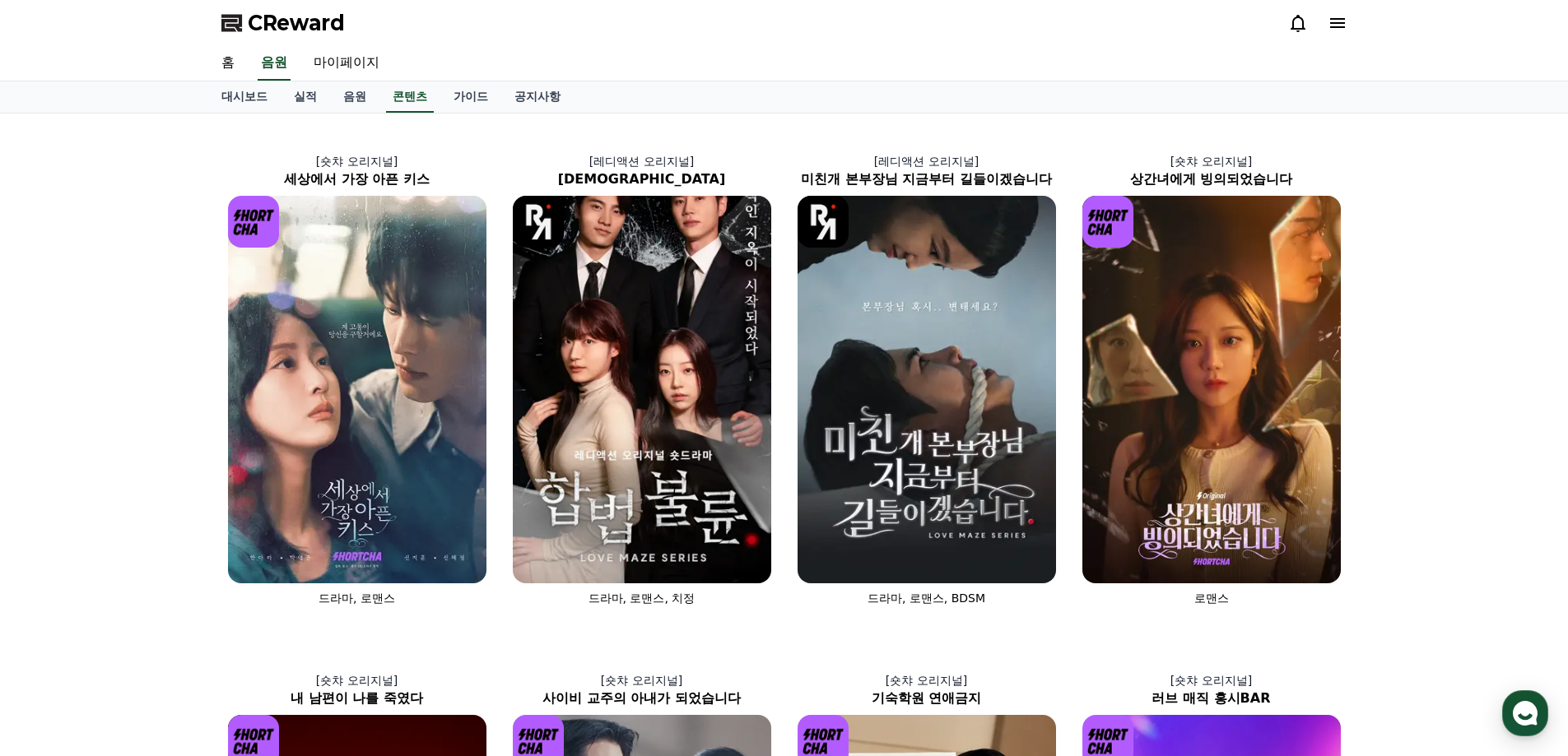
click at [1343, 16] on icon at bounding box center [1337, 22] width 20 height 20
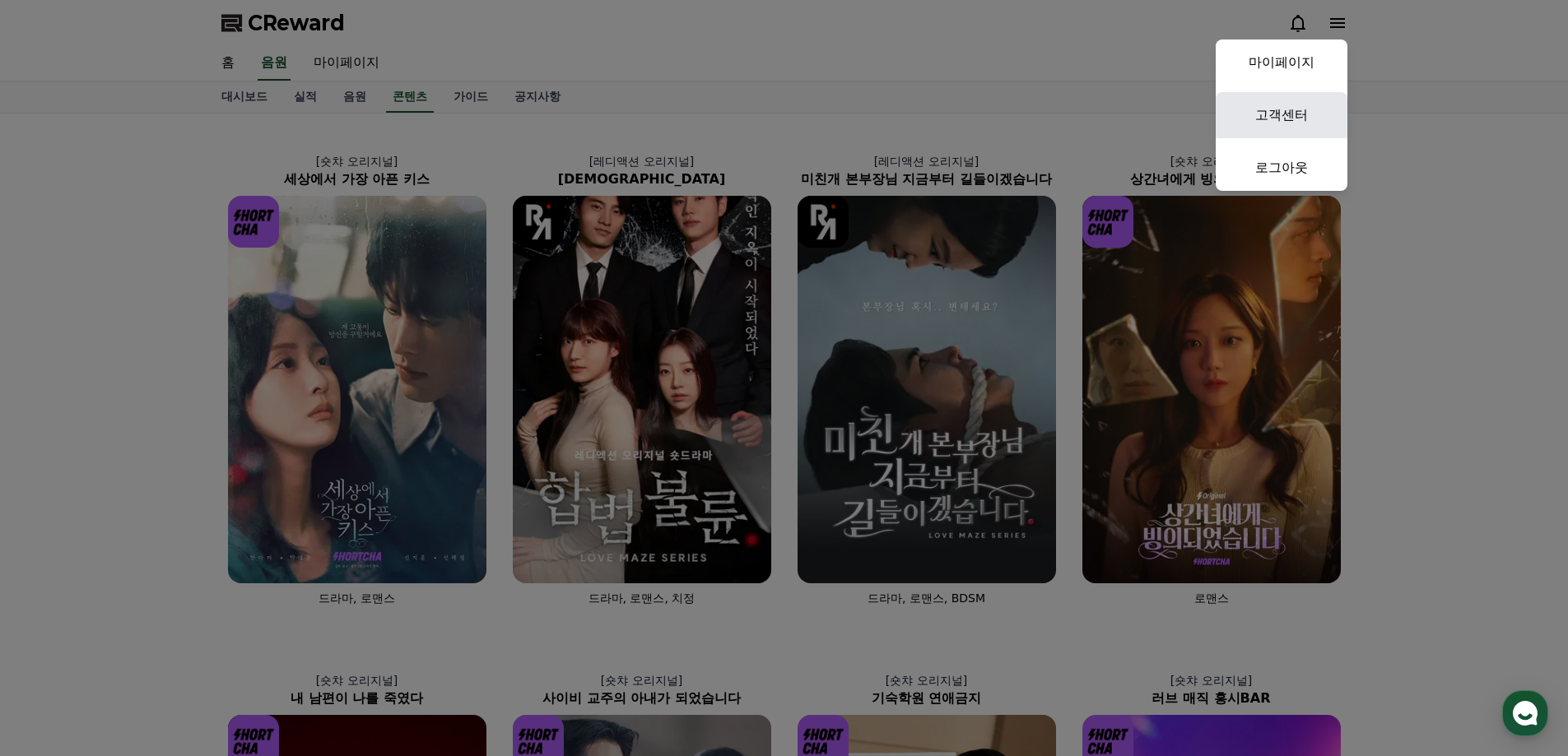
click at [1283, 114] on link "고객센터" at bounding box center [1281, 115] width 132 height 46
